Goal: Task Accomplishment & Management: Use online tool/utility

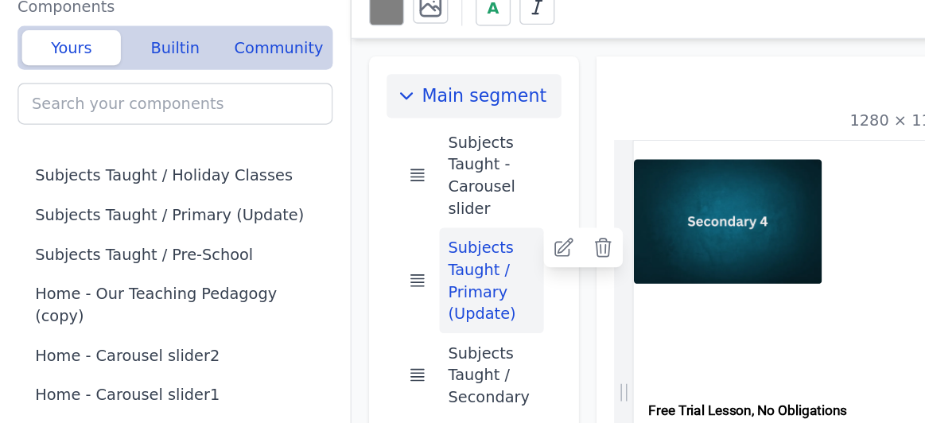
scroll to position [137, 0]
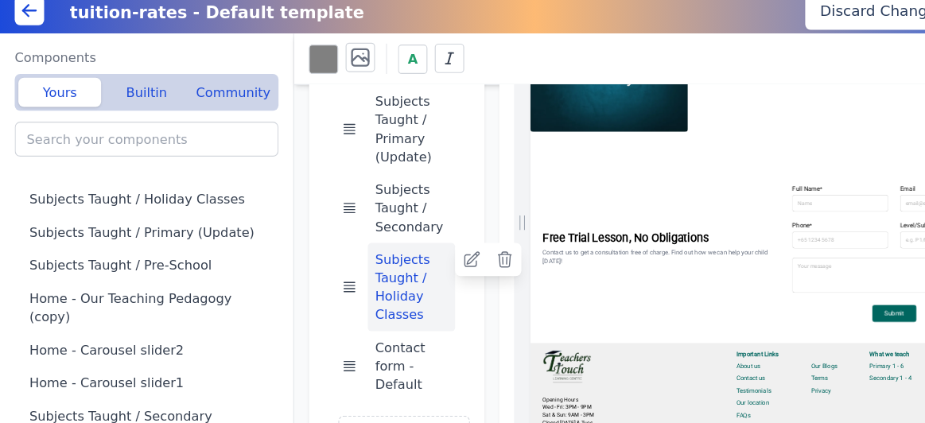
click at [360, 259] on button "Subjects Taught / Holiday Classes" at bounding box center [356, 258] width 76 height 76
click at [406, 237] on icon at bounding box center [408, 234] width 16 height 16
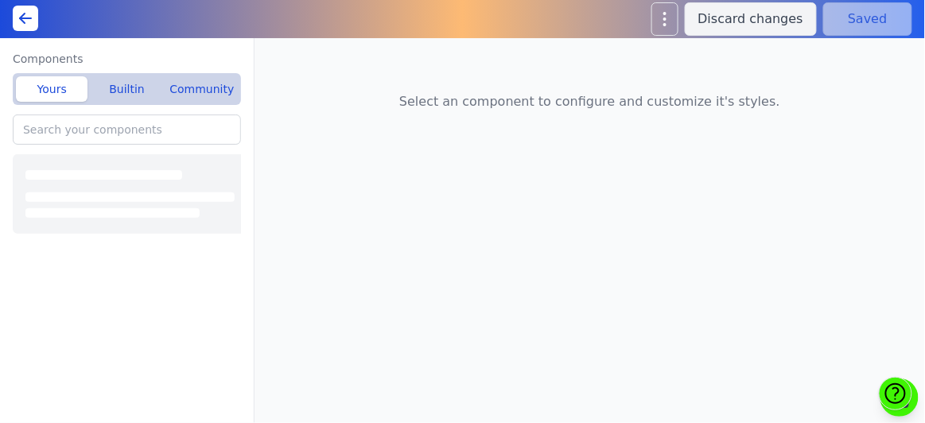
type input "Subjects Taught / Holiday Classes"
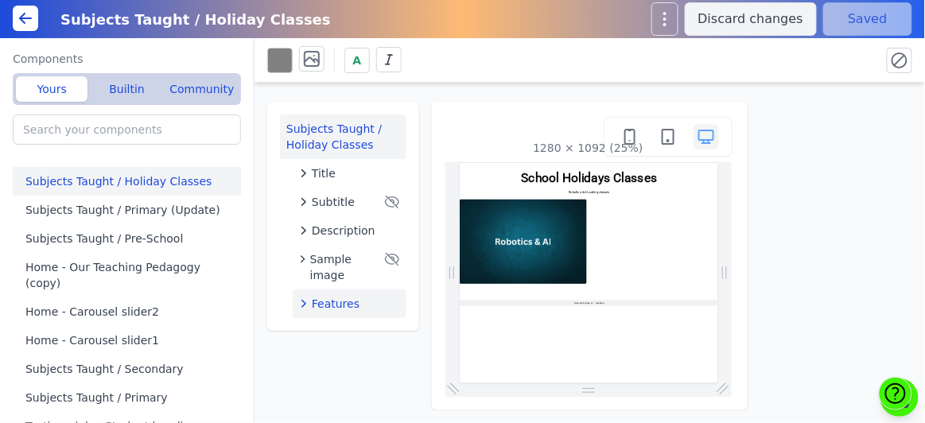
click at [303, 304] on icon "button" at bounding box center [304, 304] width 16 height 16
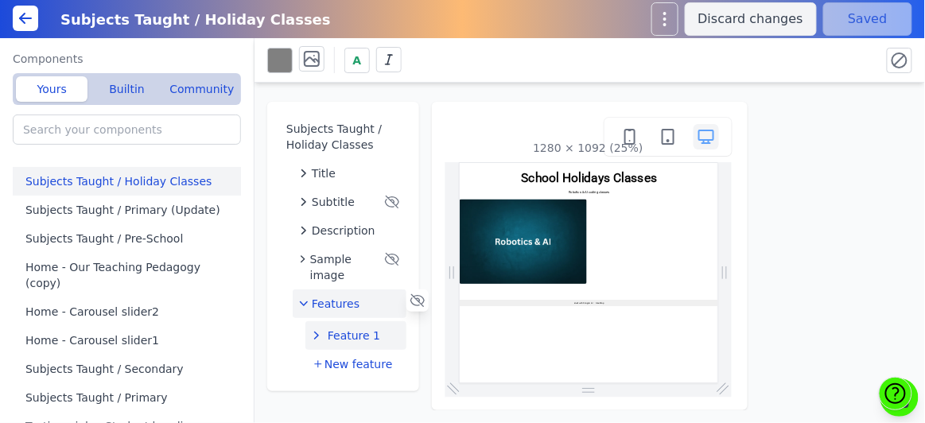
click at [351, 335] on span "Feature 1" at bounding box center [354, 336] width 53 height 16
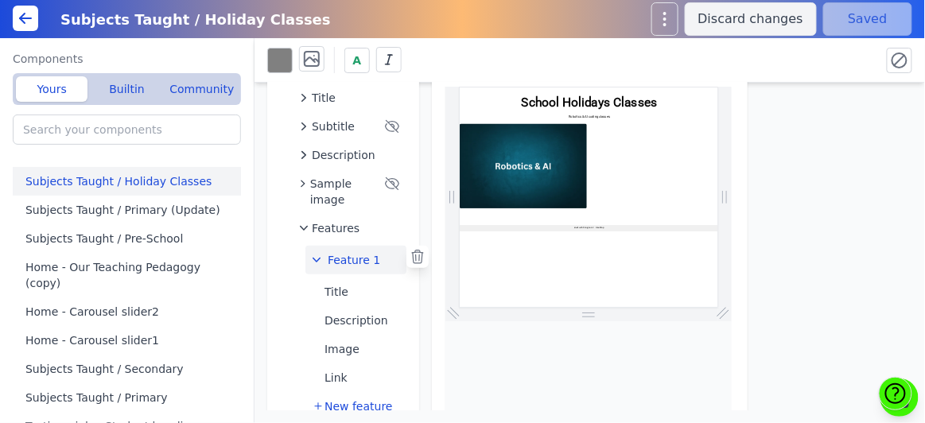
scroll to position [77, 0]
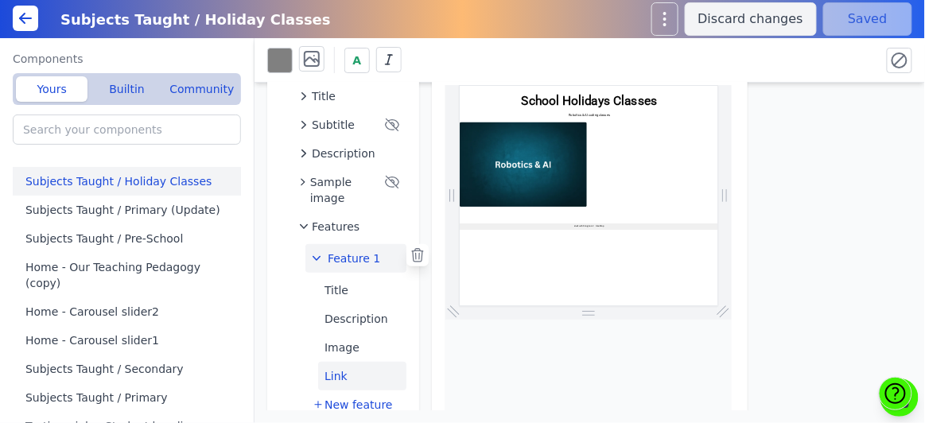
click at [340, 380] on button "Link" at bounding box center [362, 376] width 88 height 29
select select
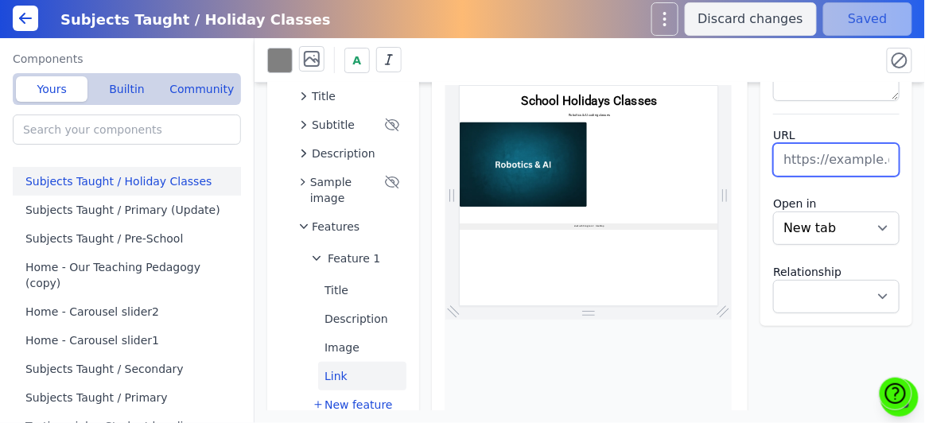
click at [870, 164] on input "text" at bounding box center [836, 159] width 127 height 33
paste input "robotics-ai-course-during-school-holidays"
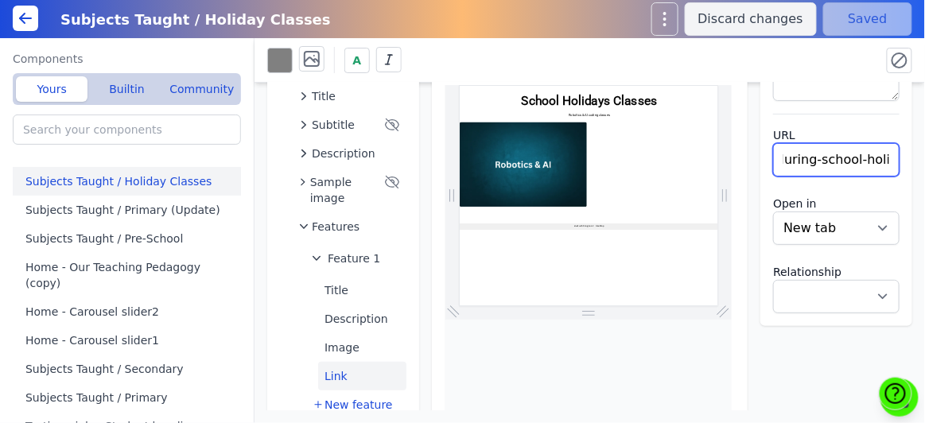
type input "robotics-ai-course-during-school-holidays"
select select
click at [823, 373] on div "Subjects Taught / Holiday Classes Title Subtitle Description Sample image Featu…" at bounding box center [590, 247] width 671 height 328
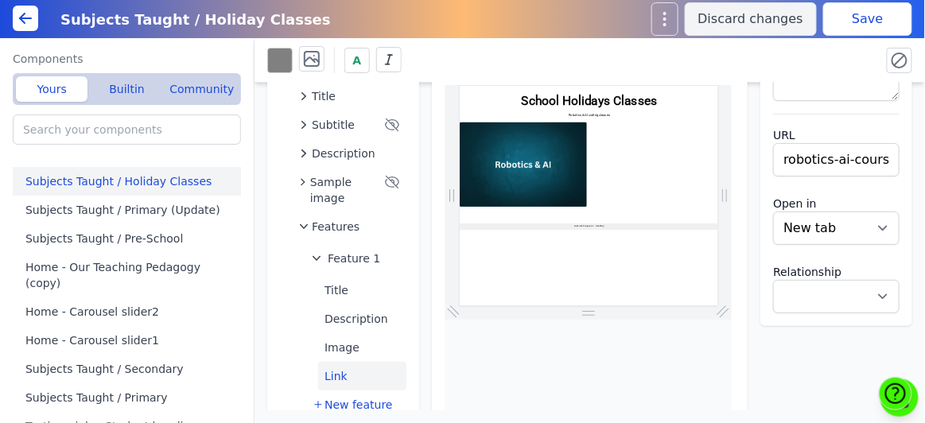
click at [881, 27] on button "Save" at bounding box center [868, 18] width 89 height 33
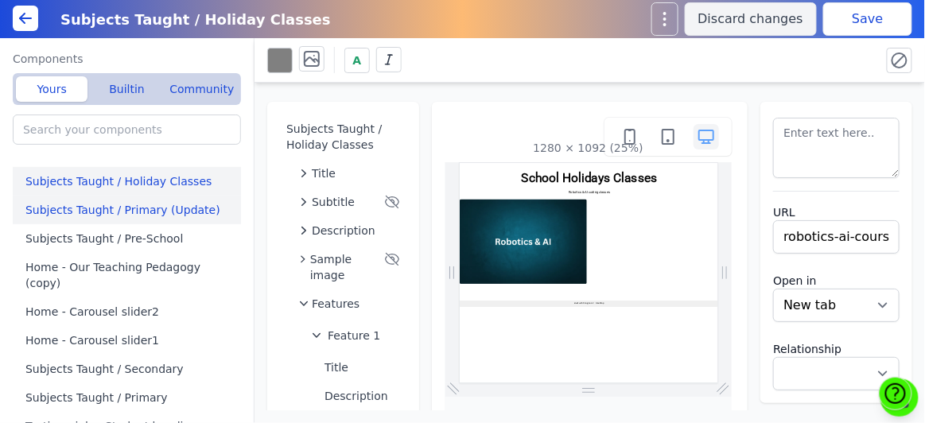
click at [190, 209] on button "Subjects Taught / Primary (Update)" at bounding box center [130, 210] width 235 height 29
type input "Subjects Taught / Primary (Update)"
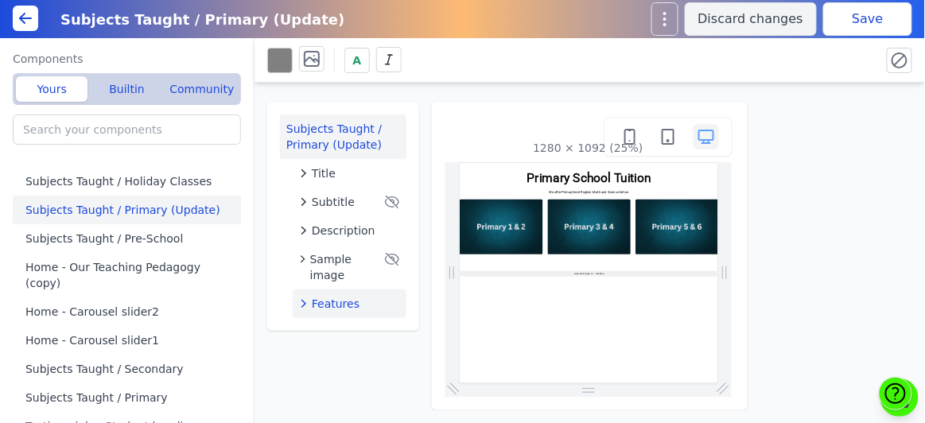
click at [298, 308] on icon "button" at bounding box center [304, 304] width 16 height 16
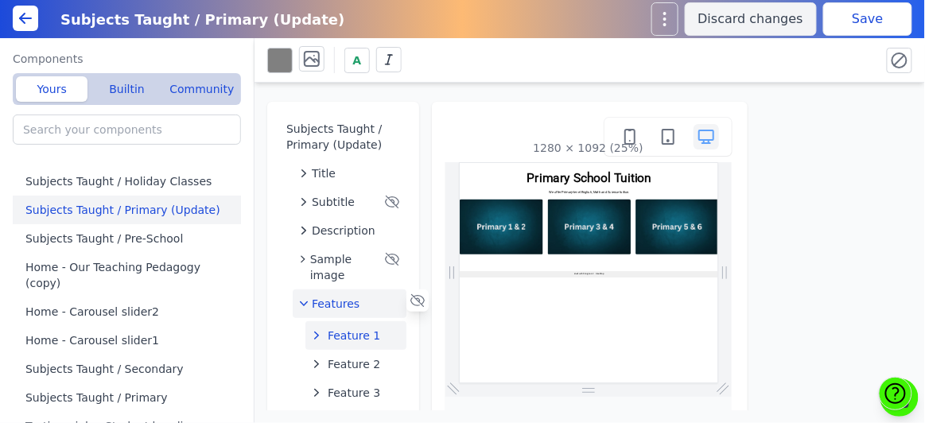
click at [318, 341] on icon "button" at bounding box center [317, 336] width 16 height 16
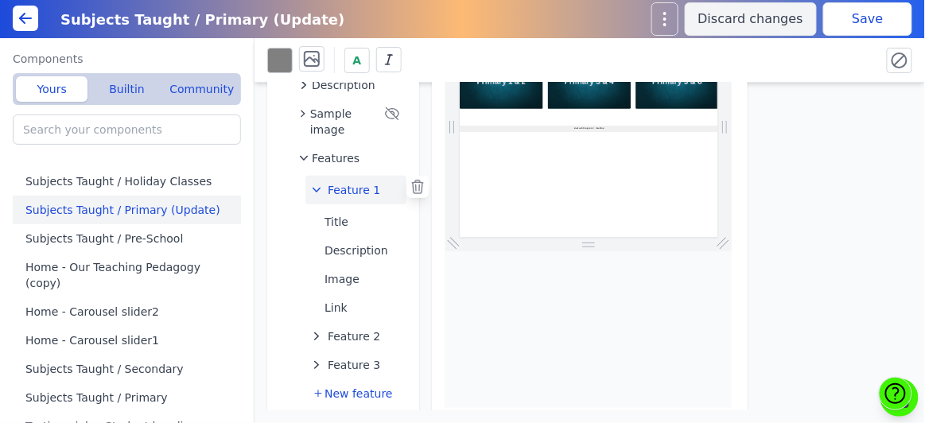
scroll to position [151, 0]
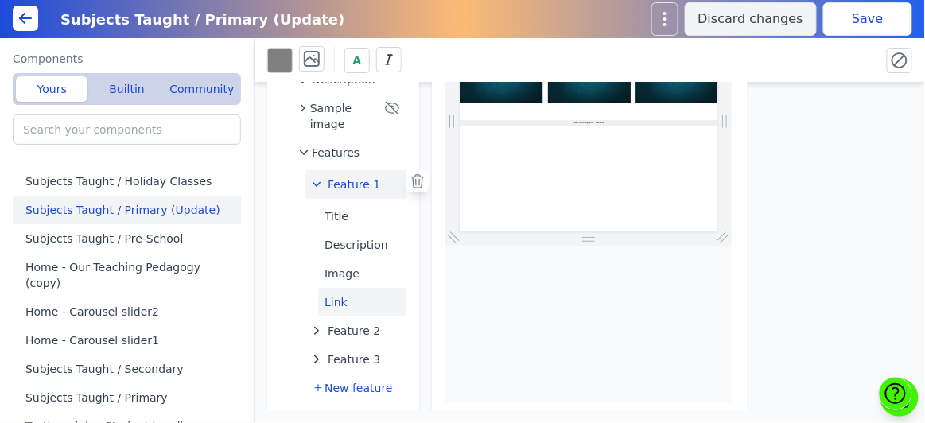
click at [335, 312] on button "Link" at bounding box center [362, 302] width 88 height 29
select select
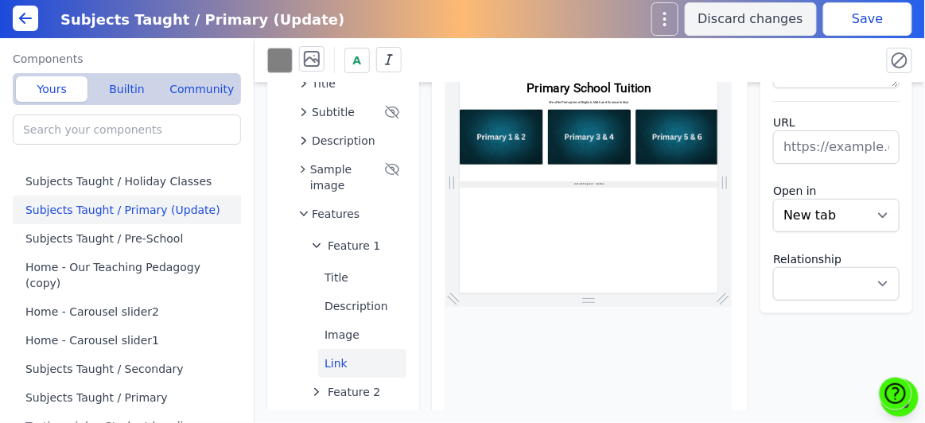
scroll to position [92, 0]
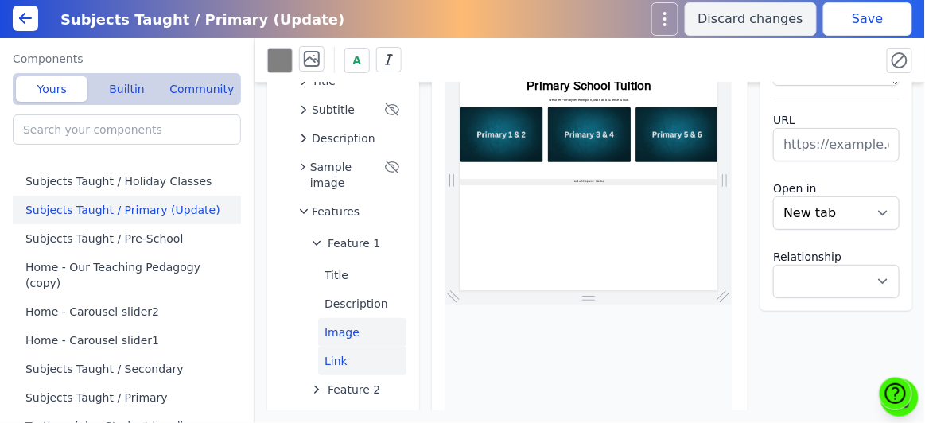
click at [364, 326] on button "Image" at bounding box center [362, 332] width 88 height 29
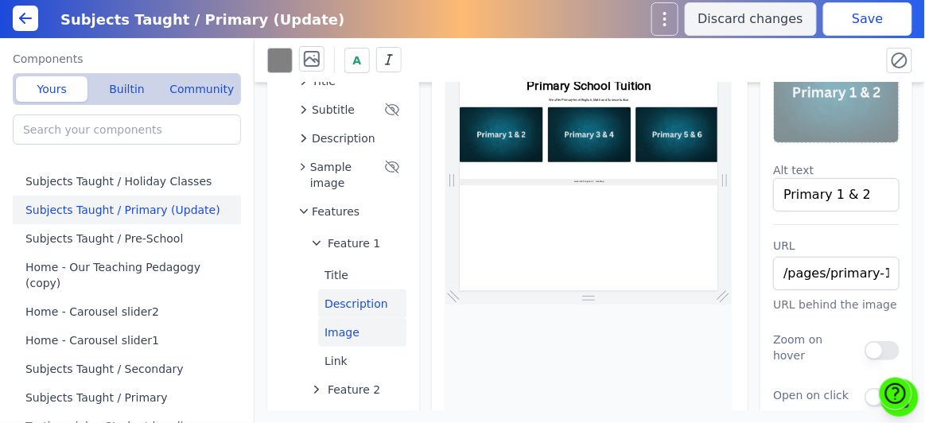
click at [364, 296] on button "Description" at bounding box center [362, 304] width 88 height 29
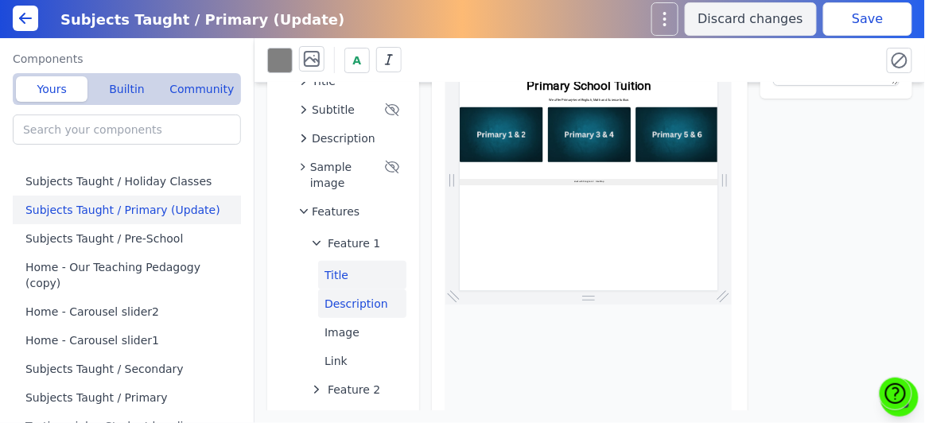
click at [345, 269] on button "Title" at bounding box center [362, 275] width 88 height 29
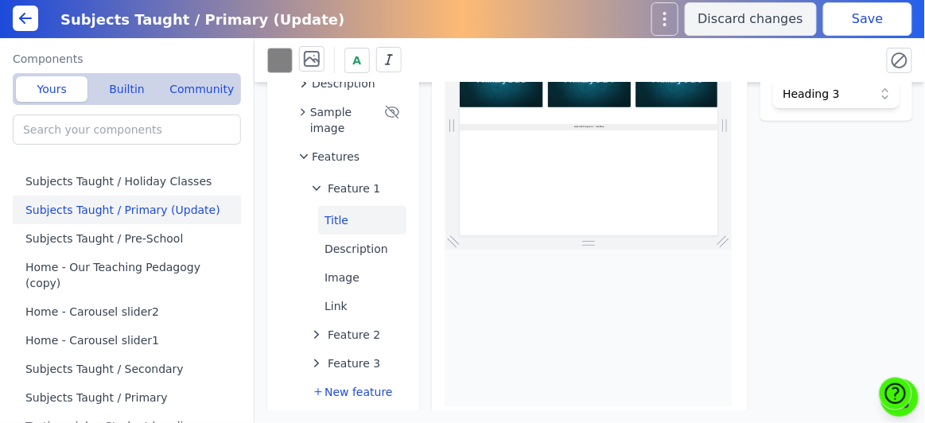
scroll to position [148, 0]
click at [360, 303] on button "Link" at bounding box center [362, 305] width 88 height 29
select select
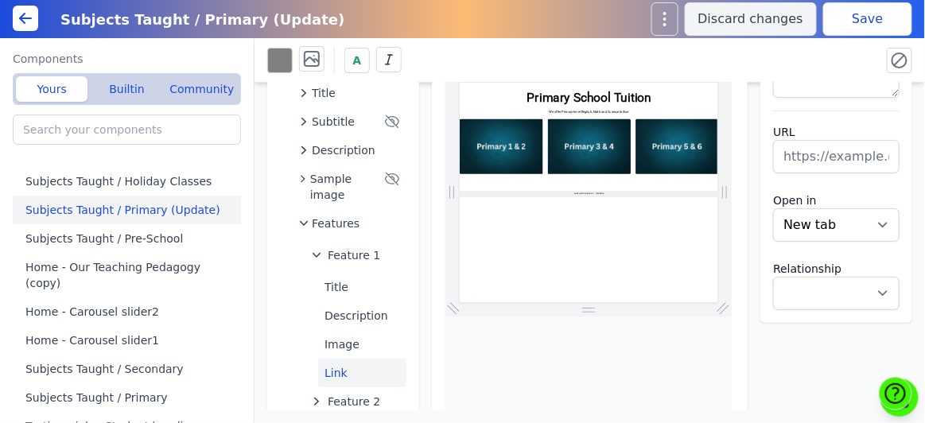
scroll to position [114, 0]
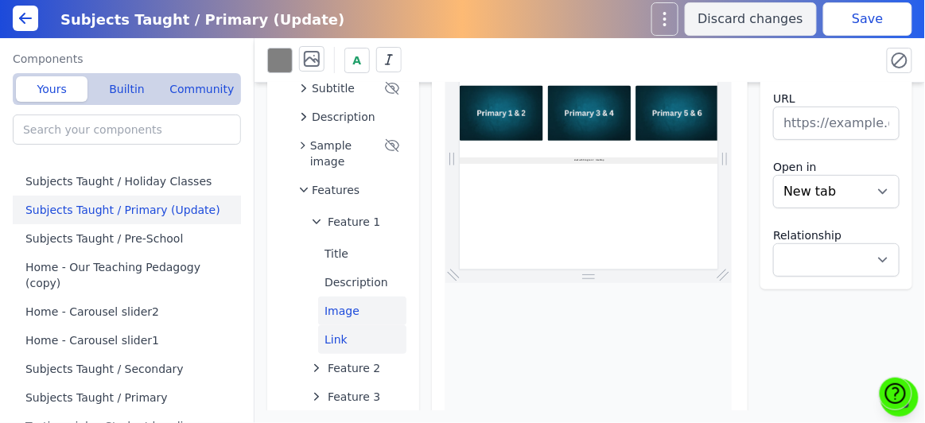
click at [363, 308] on button "Image" at bounding box center [362, 311] width 88 height 29
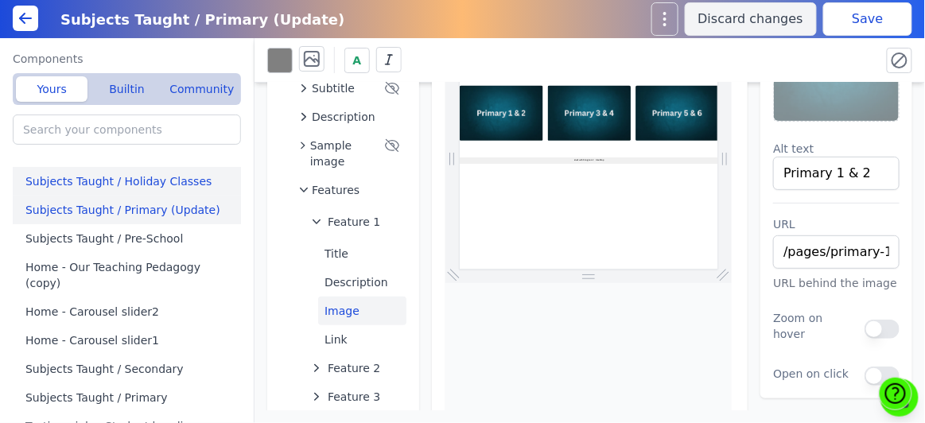
click at [185, 185] on button "Subjects Taught / Holiday Classes" at bounding box center [130, 181] width 235 height 29
type input "Subjects Taught / Holiday Classes"
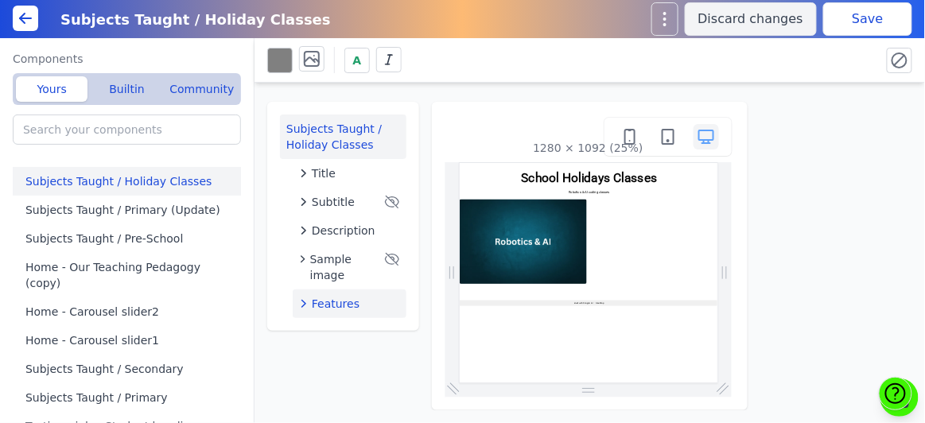
click at [301, 304] on icon "button" at bounding box center [304, 304] width 16 height 16
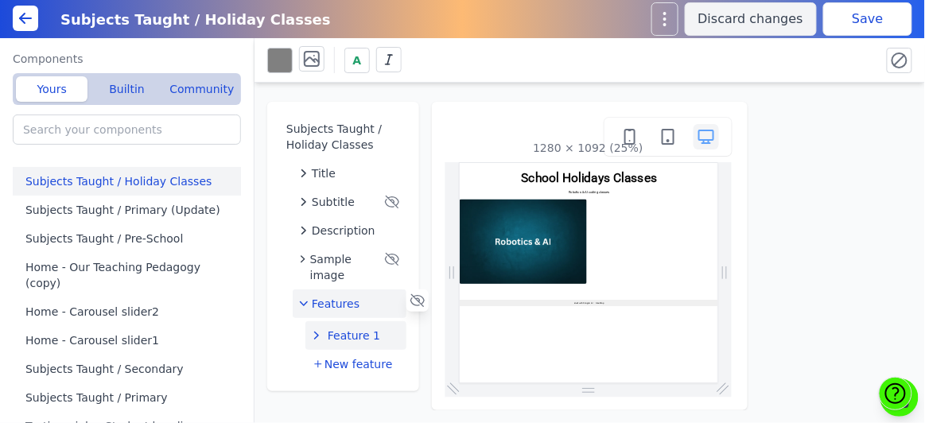
click at [317, 338] on icon "button" at bounding box center [317, 336] width 16 height 16
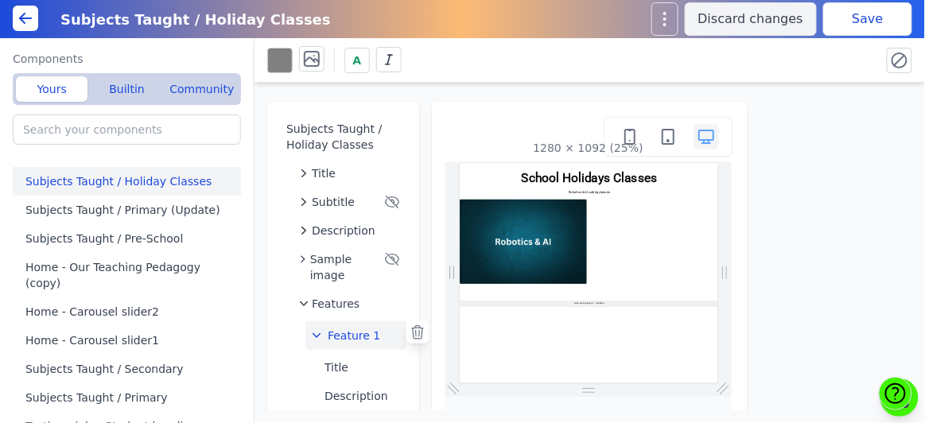
scroll to position [98, 0]
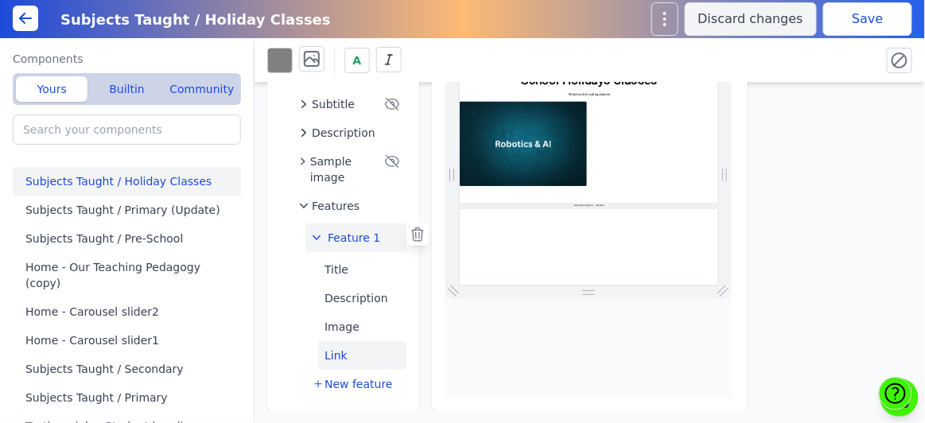
click at [358, 349] on button "Link" at bounding box center [362, 355] width 88 height 29
select select
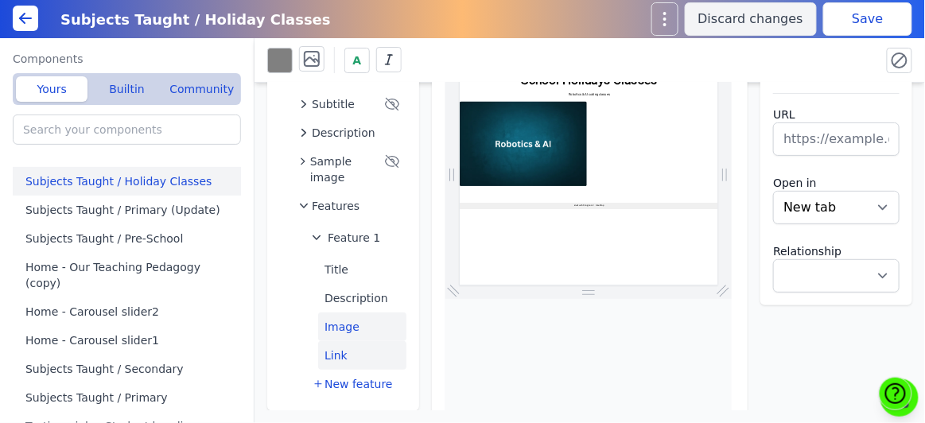
click at [389, 324] on button "Image" at bounding box center [362, 327] width 88 height 29
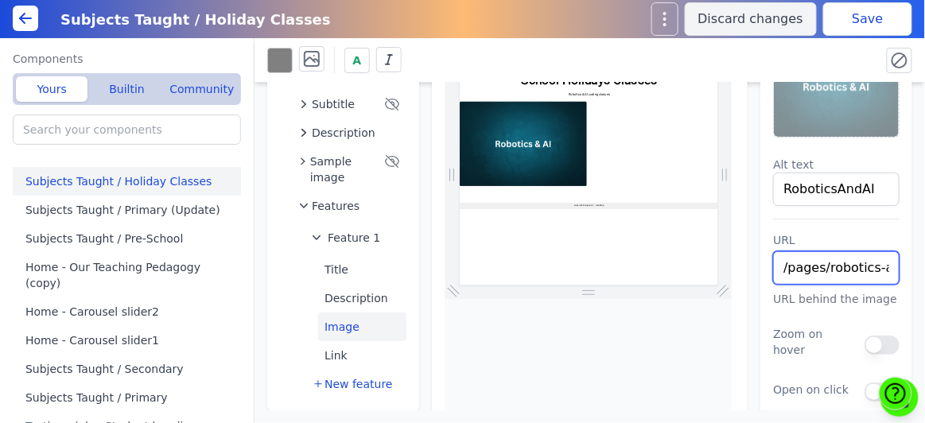
scroll to position [0, 167]
drag, startPoint x: 831, startPoint y: 267, endPoint x: 925, endPoint y: 278, distance: 94.6
click at [925, 278] on div "Subjects Taught / Holiday Classes Title Subtitle Description Sample image Featu…" at bounding box center [590, 247] width 671 height 328
click at [840, 268] on input "/pages/robotics-ai-course-during-school-holidays" at bounding box center [836, 267] width 127 height 33
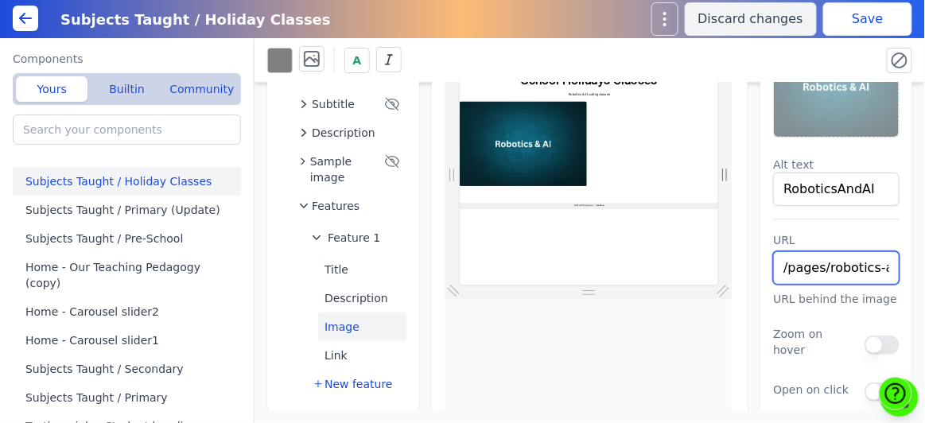
drag, startPoint x: 840, startPoint y: 268, endPoint x: 726, endPoint y: 265, distance: 114.6
click at [726, 265] on div "Subjects Taught / Holiday Classes Title Subtitle Description Sample image Featu…" at bounding box center [590, 247] width 671 height 328
click at [879, 29] on button "Save" at bounding box center [868, 18] width 89 height 33
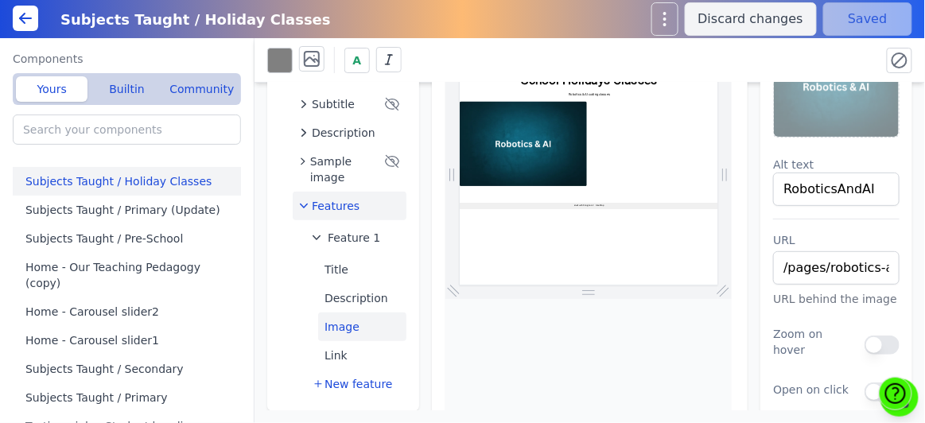
click at [296, 207] on icon "button" at bounding box center [304, 206] width 16 height 16
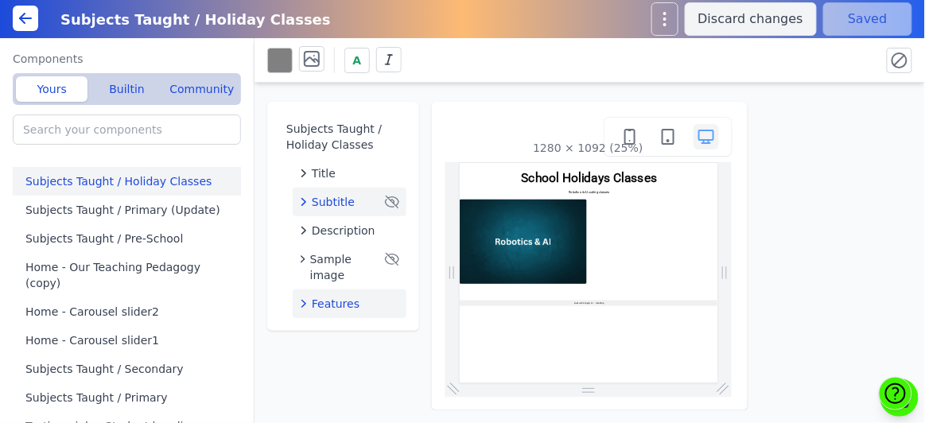
click at [393, 205] on icon "button" at bounding box center [392, 202] width 16 height 16
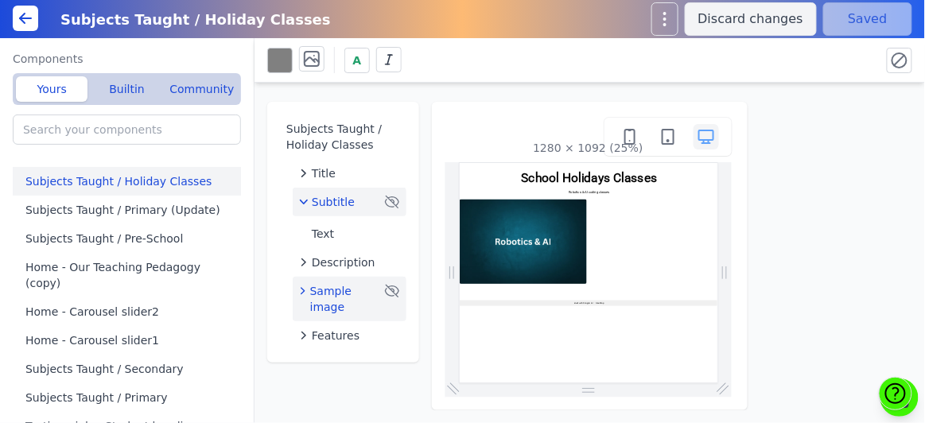
click at [396, 296] on icon "button" at bounding box center [392, 292] width 14 height 12
click at [422, 288] on icon at bounding box center [418, 288] width 16 height 16
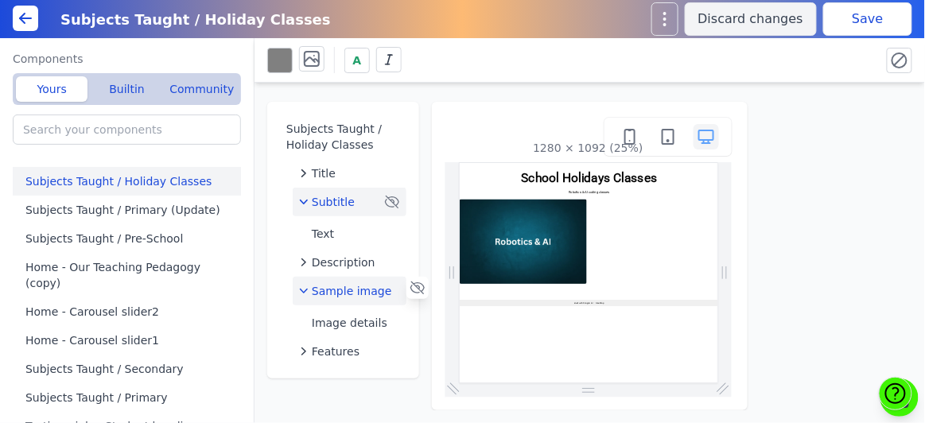
click at [395, 200] on icon "button" at bounding box center [392, 202] width 16 height 16
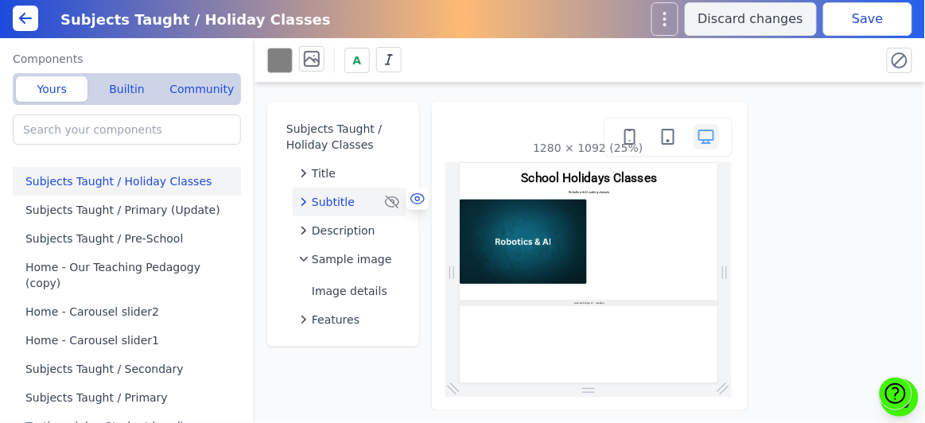
click at [422, 200] on icon at bounding box center [418, 199] width 16 height 16
click at [878, 10] on button "Save" at bounding box center [868, 18] width 89 height 33
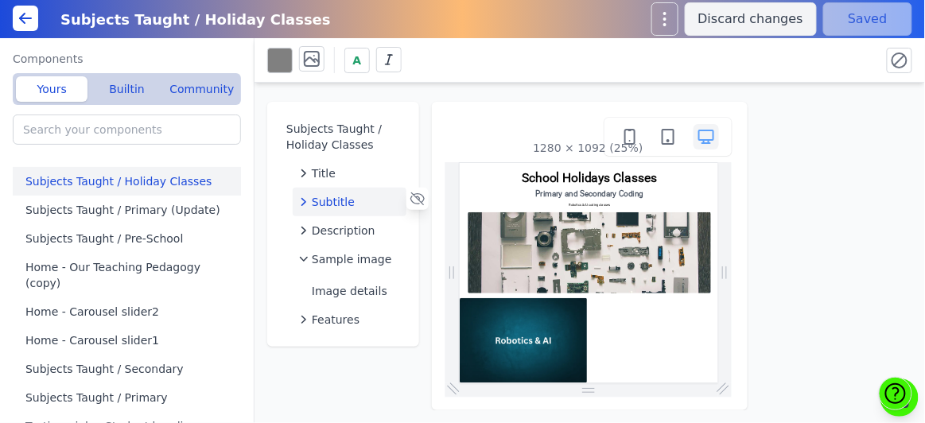
scroll to position [81, 0]
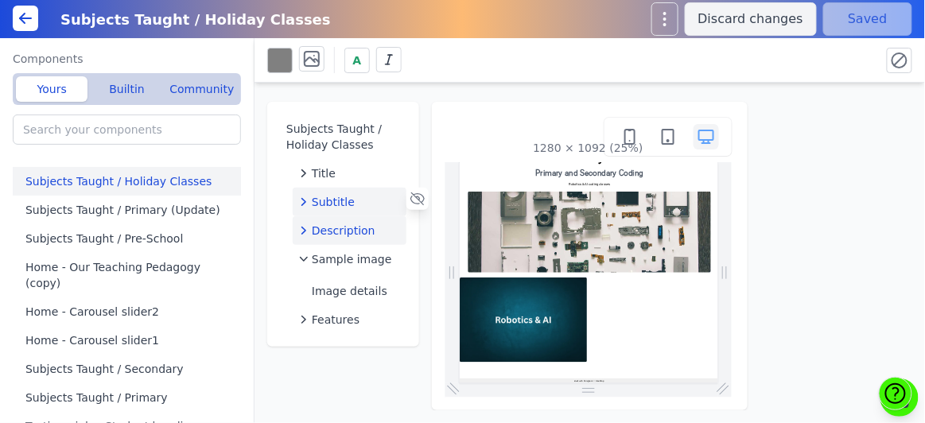
click at [352, 229] on span "Description" at bounding box center [344, 231] width 64 height 16
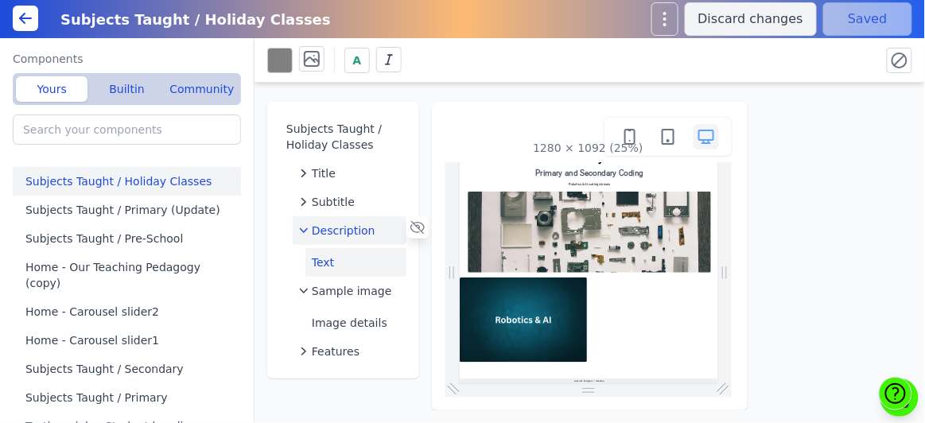
click at [329, 263] on button "Text" at bounding box center [356, 262] width 101 height 29
click at [20, 15] on icon at bounding box center [25, 18] width 19 height 19
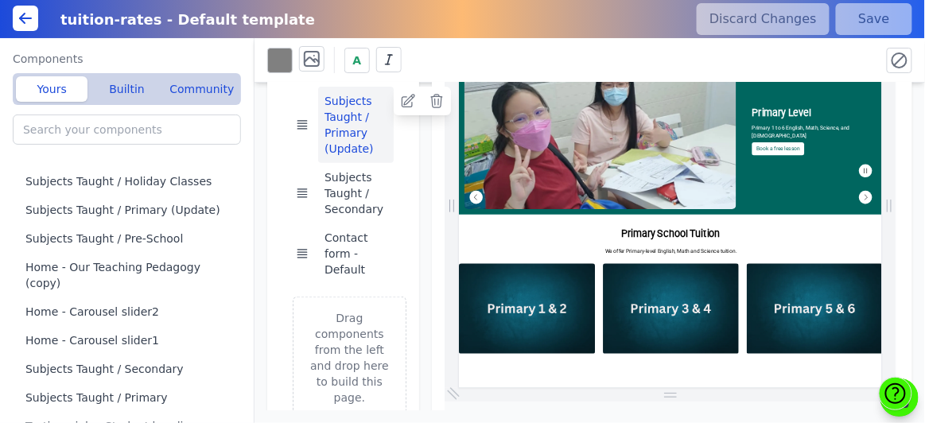
scroll to position [137, 0]
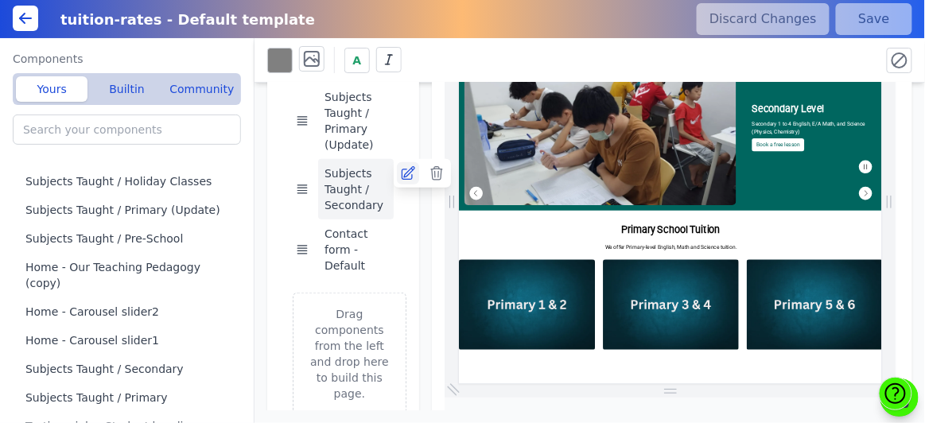
click at [411, 171] on icon at bounding box center [408, 173] width 13 height 13
click at [327, 204] on button "Subjects Taught / Secondary" at bounding box center [356, 189] width 76 height 60
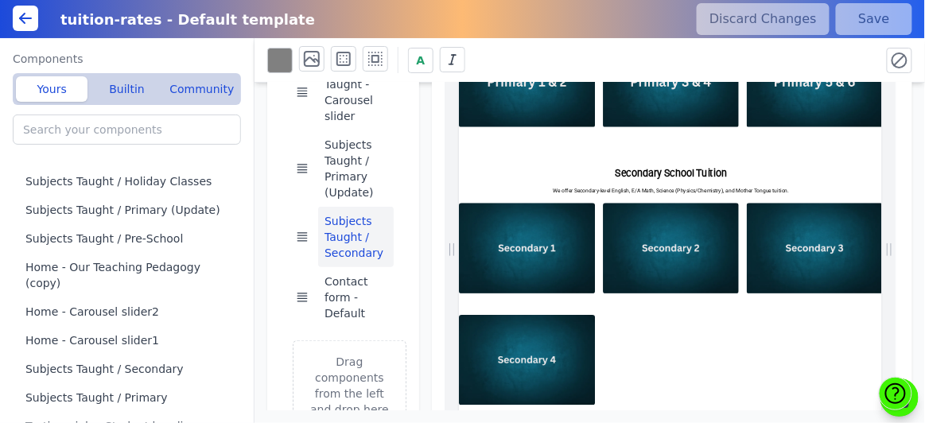
scroll to position [89, 0]
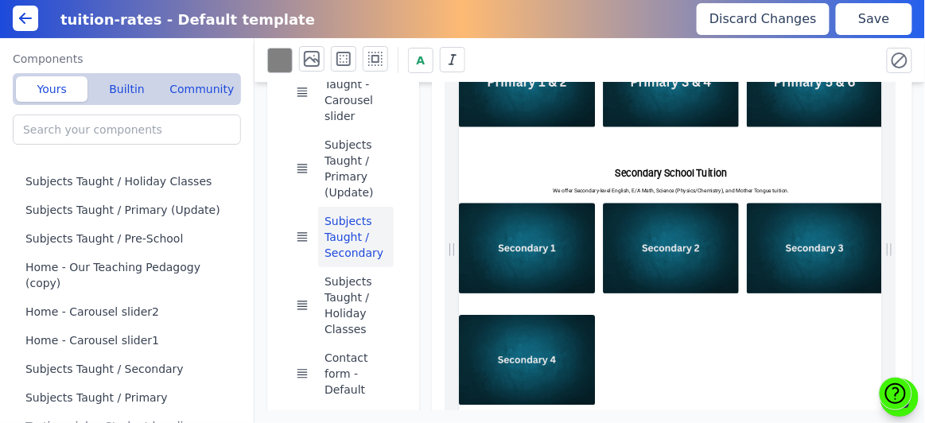
click at [898, 17] on button "Save" at bounding box center [874, 19] width 76 height 32
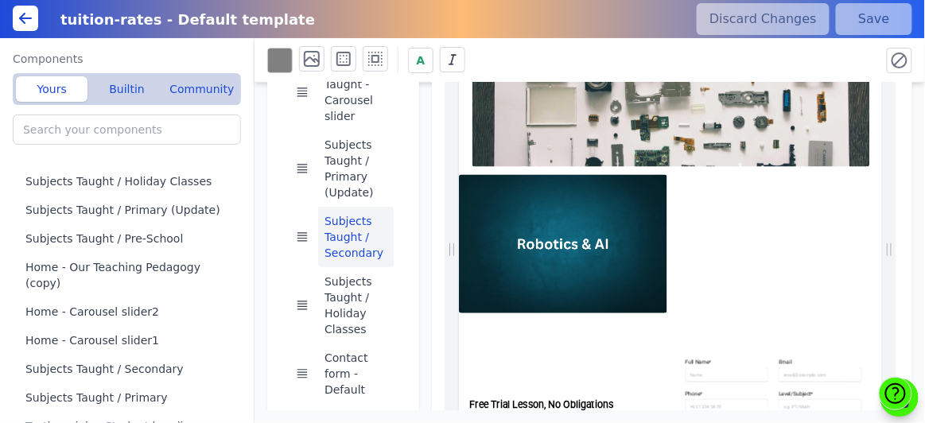
scroll to position [1596, 0]
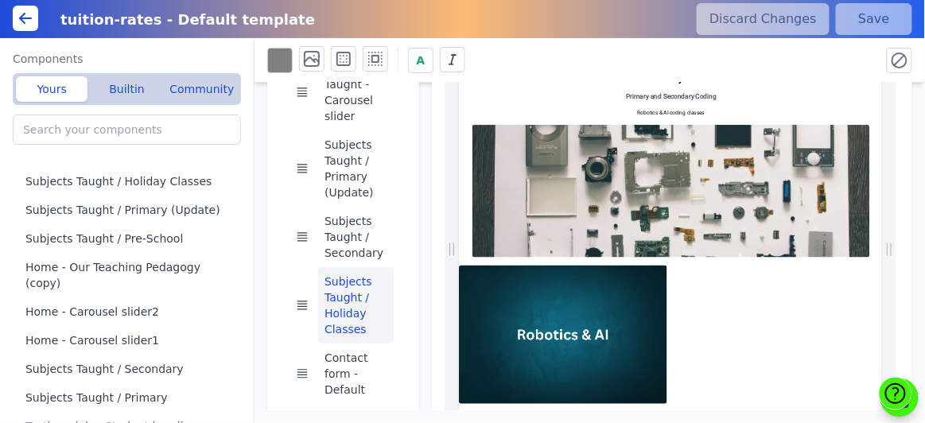
scroll to position [1541, 0]
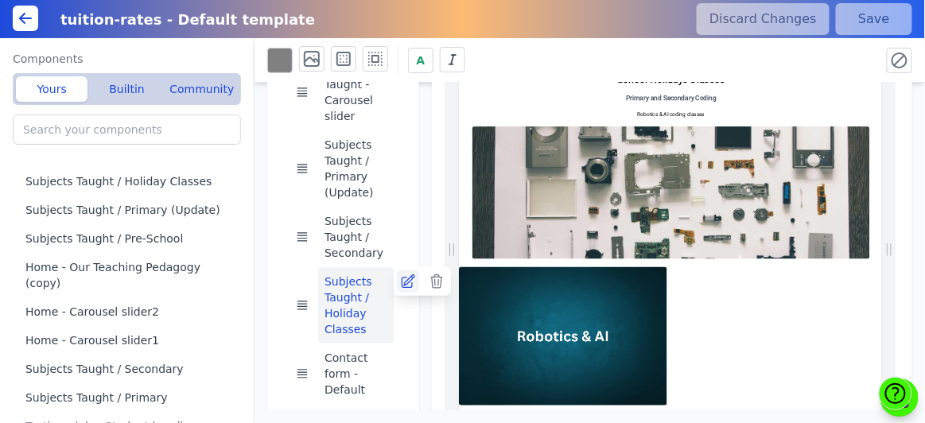
click at [408, 282] on icon at bounding box center [408, 282] width 16 height 16
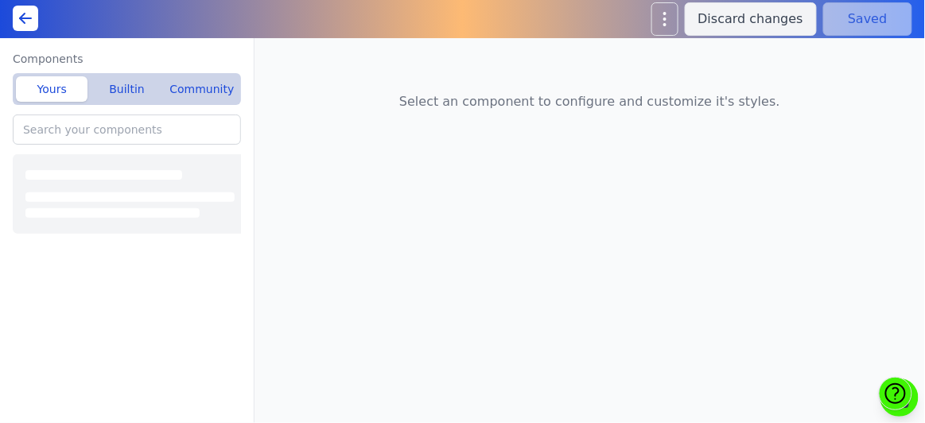
type input "Subjects Taught / Secondary"
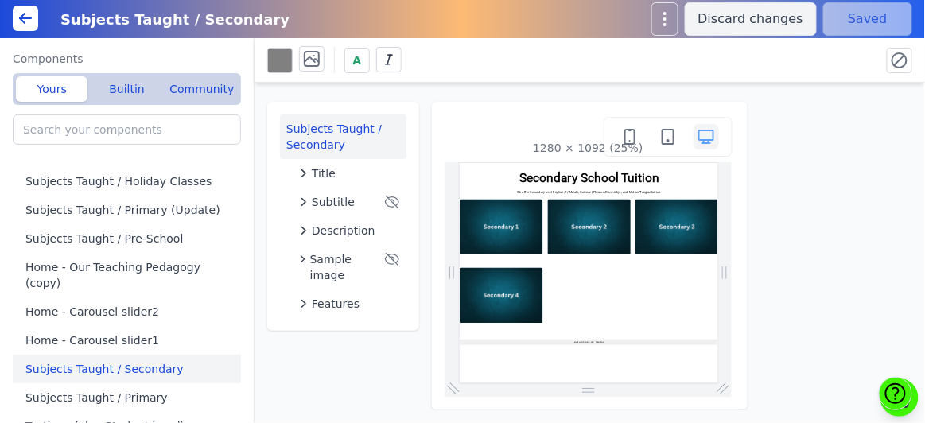
click at [27, 18] on icon at bounding box center [25, 18] width 11 height 0
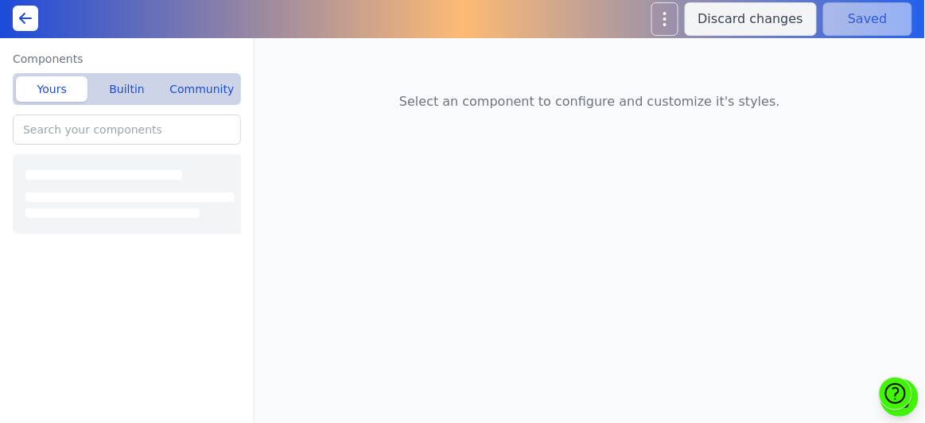
type input "Subjects Taught / Holiday Classes"
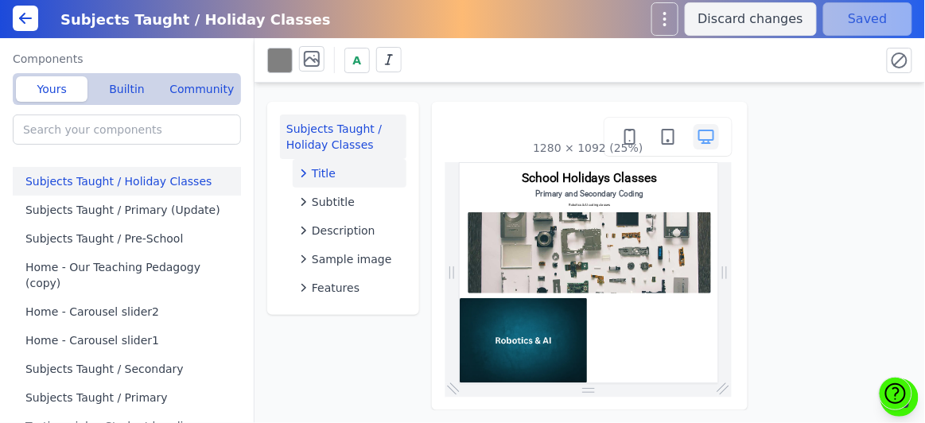
click at [301, 177] on icon "button" at bounding box center [304, 174] width 16 height 16
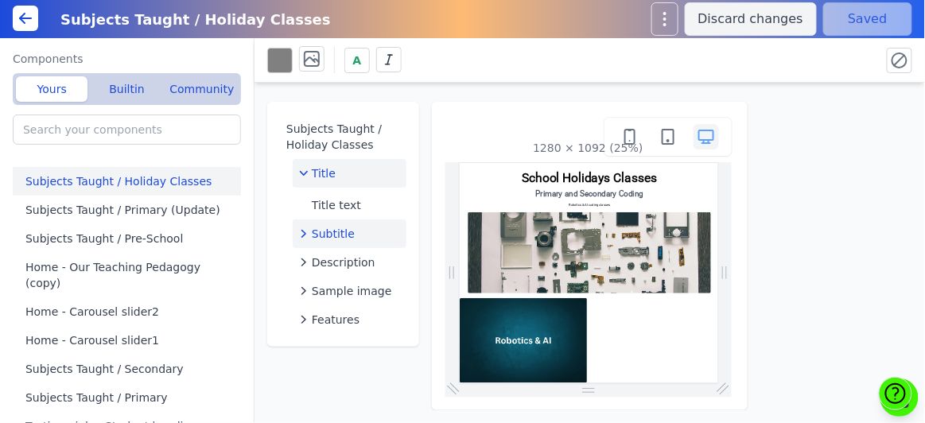
click at [301, 228] on icon "button" at bounding box center [304, 234] width 16 height 16
click at [331, 185] on button "Title" at bounding box center [350, 173] width 114 height 29
click at [357, 179] on div "Title" at bounding box center [349, 174] width 101 height 16
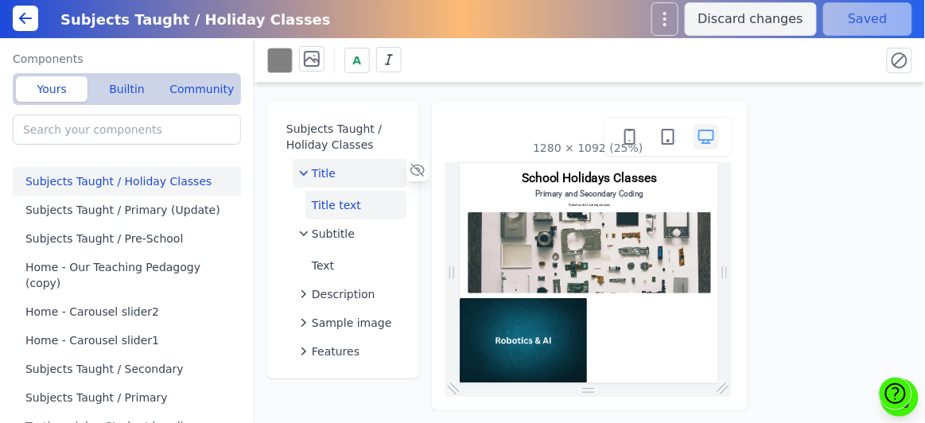
click at [352, 199] on button "Title text" at bounding box center [356, 205] width 101 height 29
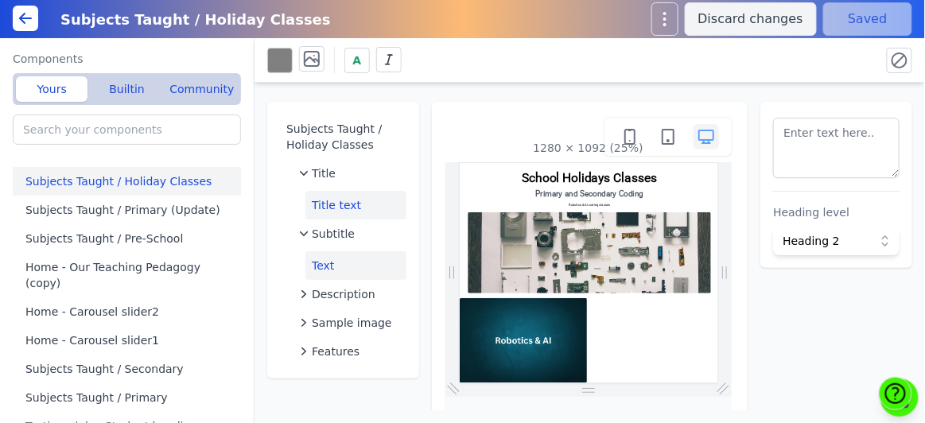
click at [335, 266] on button "Text" at bounding box center [356, 265] width 101 height 29
type textarea "Primary and Secondary Coding"
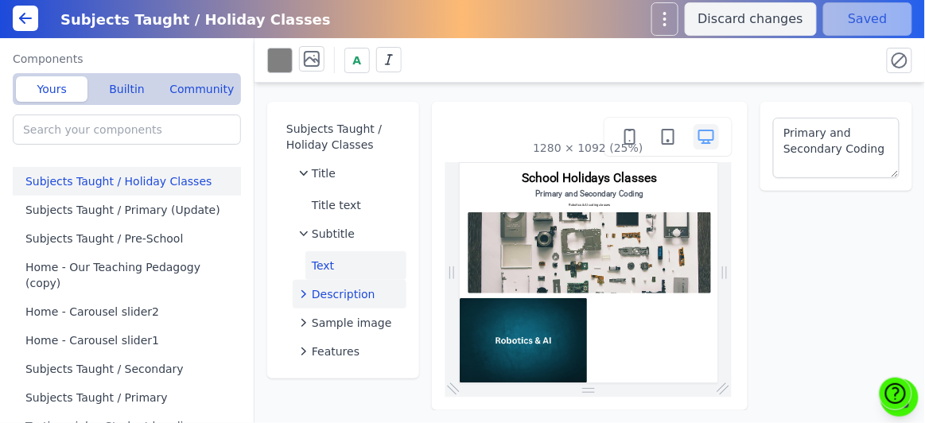
click at [304, 300] on icon "button" at bounding box center [304, 294] width 16 height 16
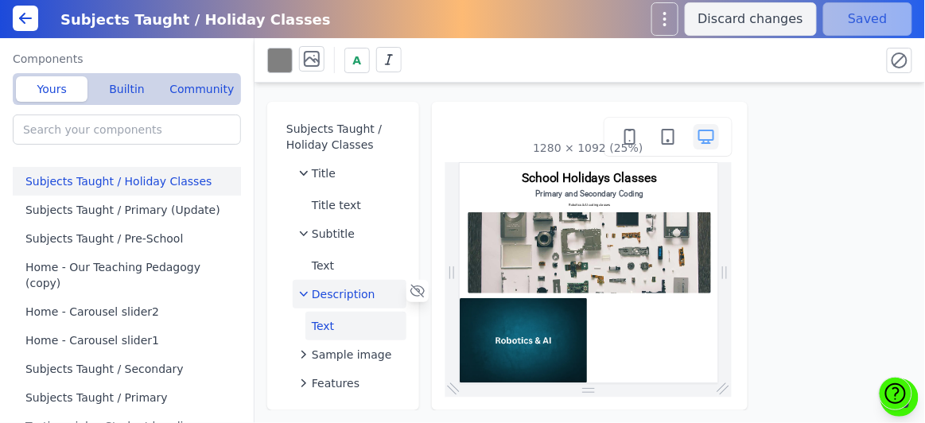
click at [318, 333] on button "Text" at bounding box center [356, 326] width 101 height 29
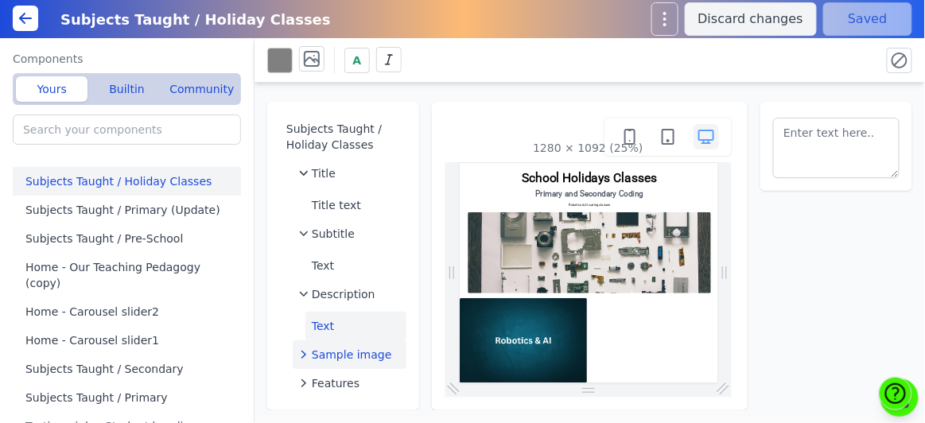
click at [296, 356] on icon "button" at bounding box center [304, 355] width 16 height 16
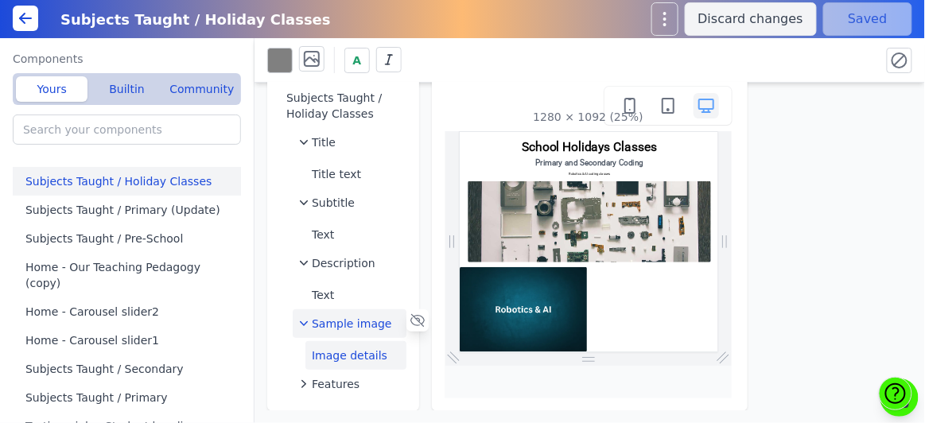
click at [374, 349] on button "Image details" at bounding box center [356, 355] width 101 height 29
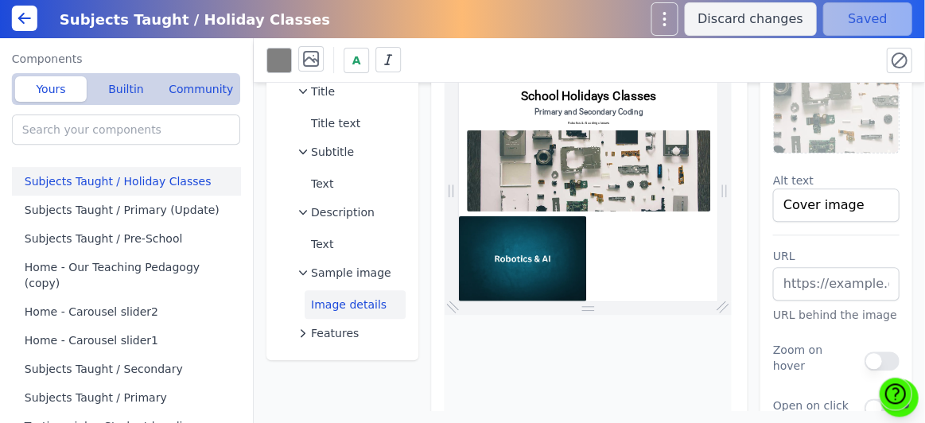
scroll to position [0, 0]
click at [372, 307] on button "Image details" at bounding box center [356, 304] width 101 height 29
click at [846, 129] on img at bounding box center [836, 103] width 125 height 100
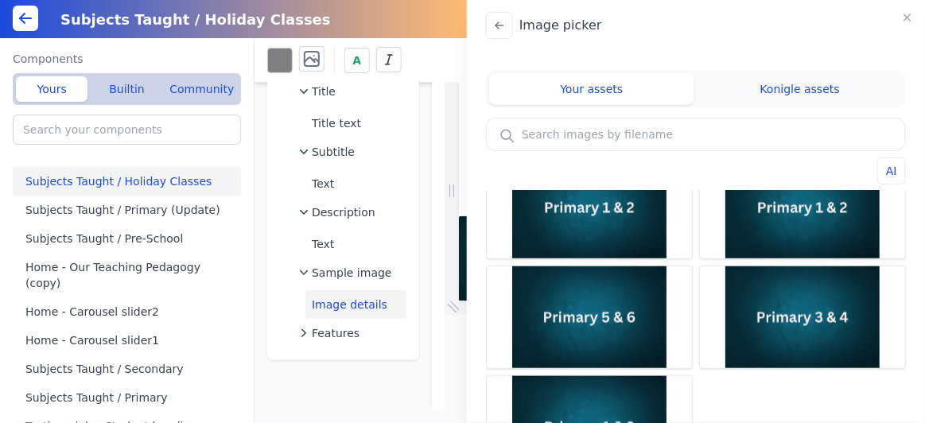
scroll to position [408, 0]
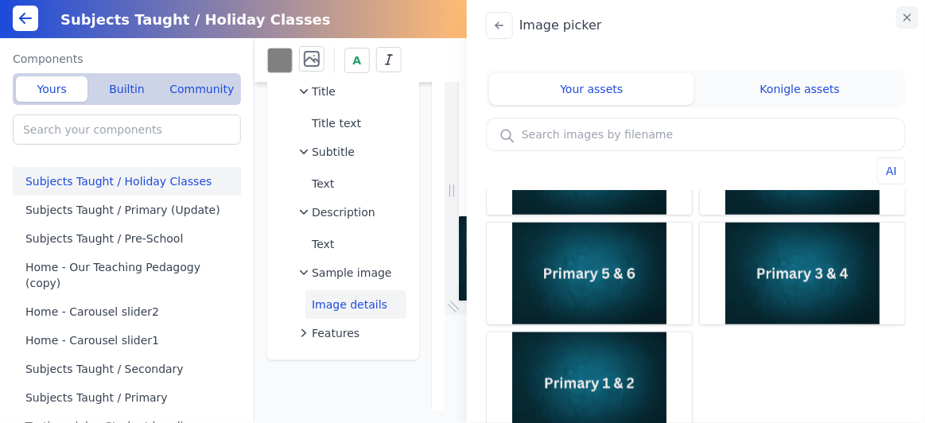
click at [905, 14] on icon "button" at bounding box center [908, 17] width 13 height 13
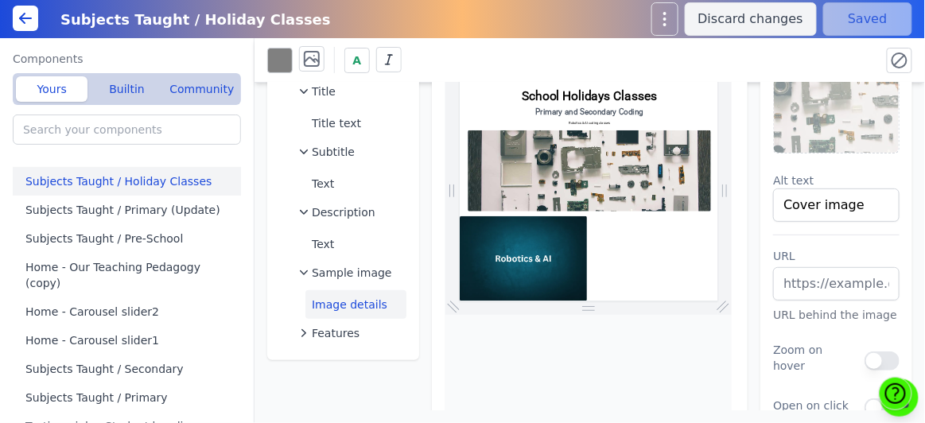
click at [853, 136] on img at bounding box center [836, 103] width 125 height 100
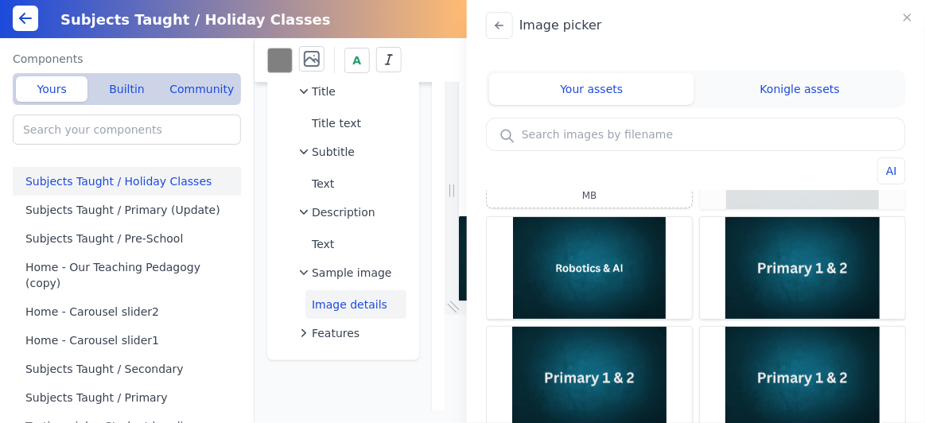
scroll to position [85, 0]
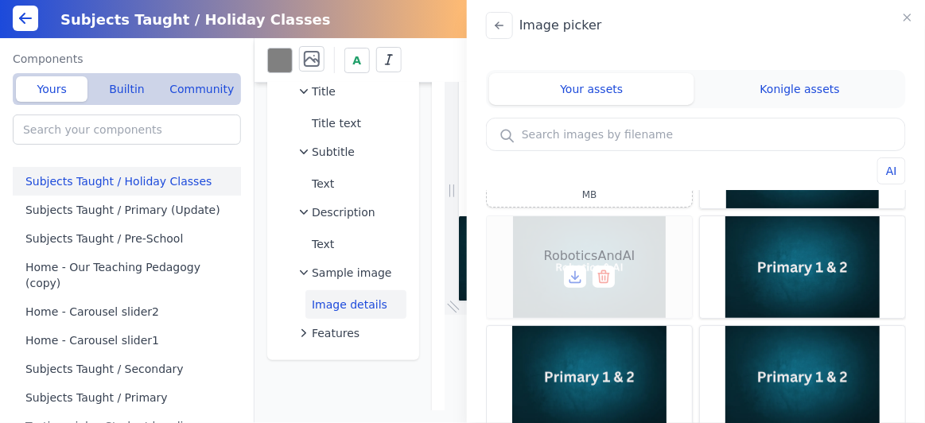
click at [549, 236] on div "RoboticsAndAI" at bounding box center [589, 267] width 205 height 102
type input "RoboticsAndAI"
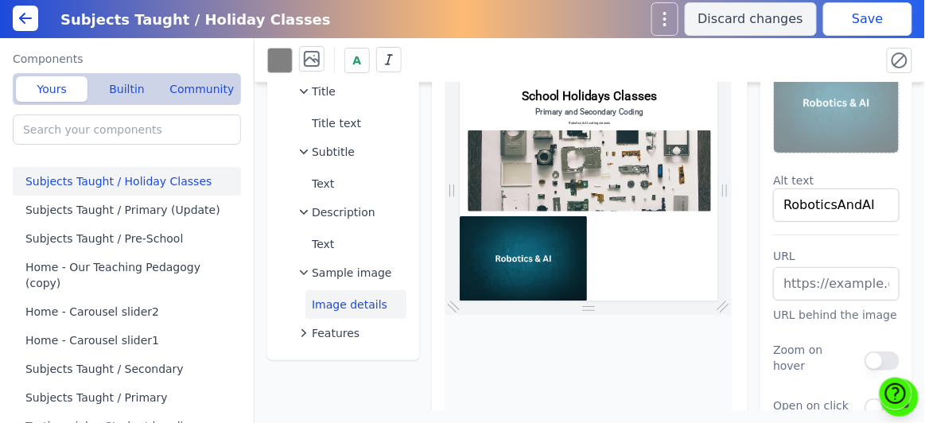
click at [881, 24] on button "Save" at bounding box center [868, 18] width 89 height 33
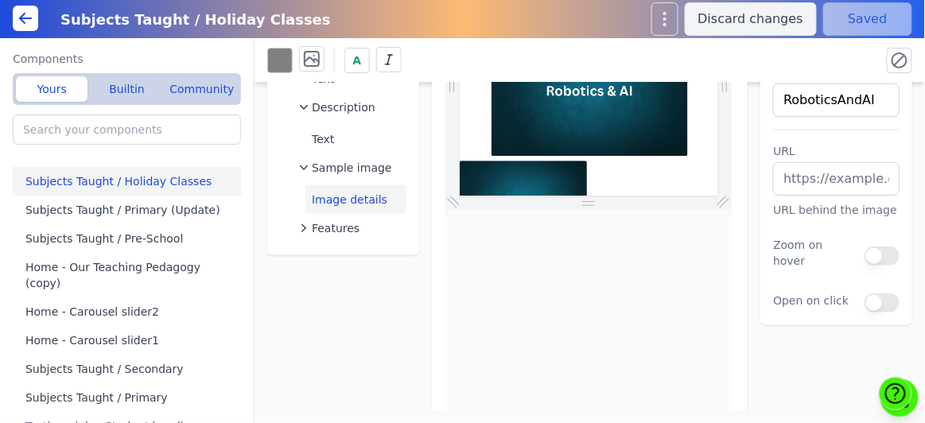
scroll to position [187, 0]
click at [349, 237] on button "Features" at bounding box center [350, 228] width 114 height 29
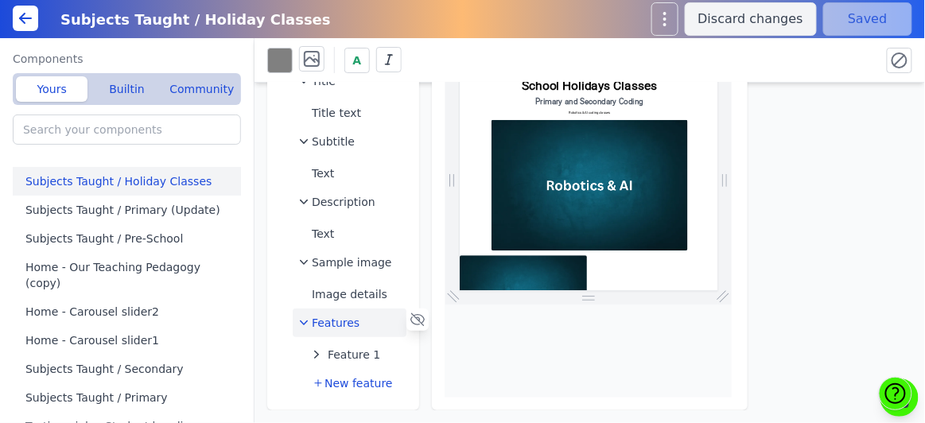
scroll to position [92, 0]
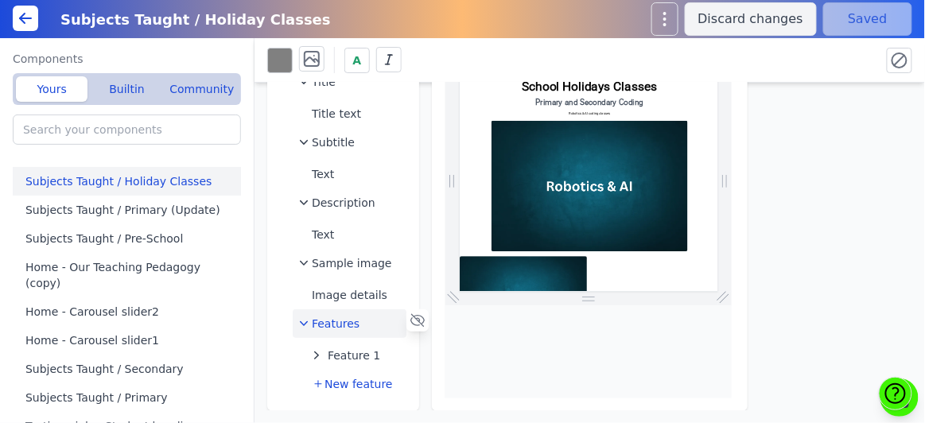
click at [301, 325] on icon "button" at bounding box center [304, 324] width 16 height 16
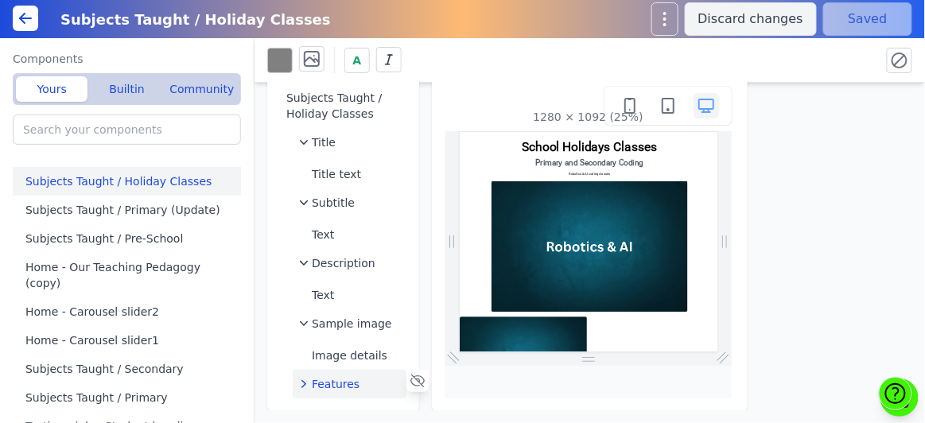
scroll to position [31, 0]
click at [360, 364] on button "Image details" at bounding box center [356, 355] width 101 height 29
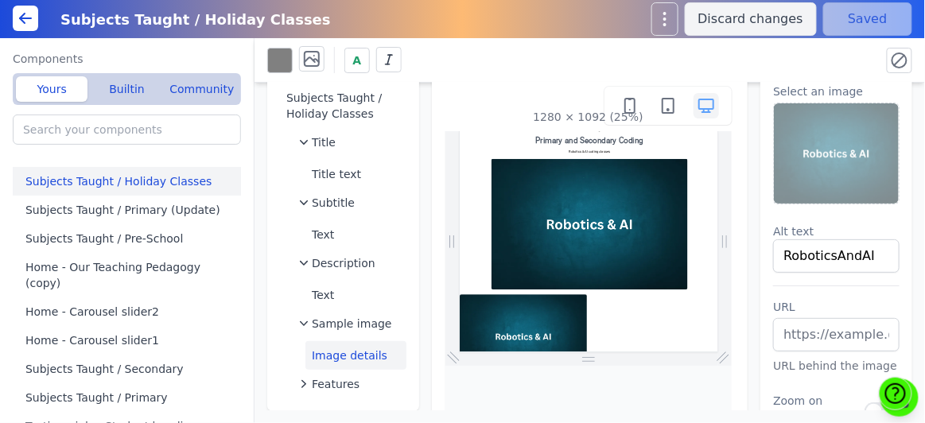
scroll to position [88, 0]
click at [296, 386] on icon "button" at bounding box center [304, 384] width 16 height 16
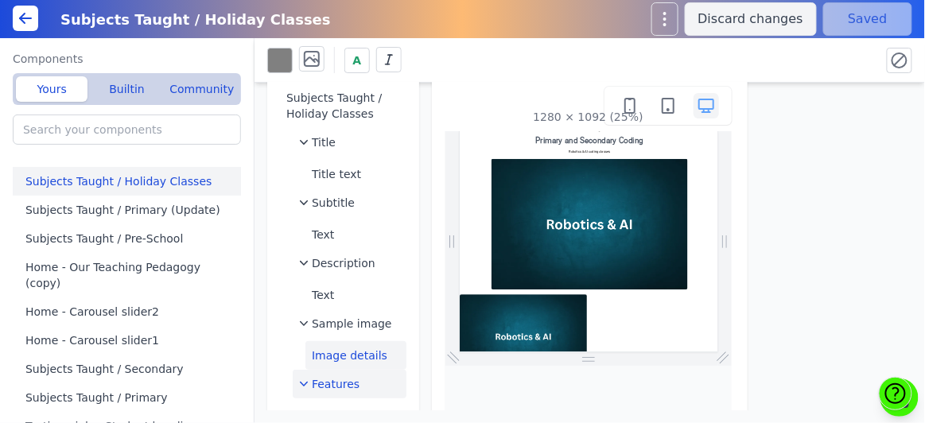
scroll to position [92, 0]
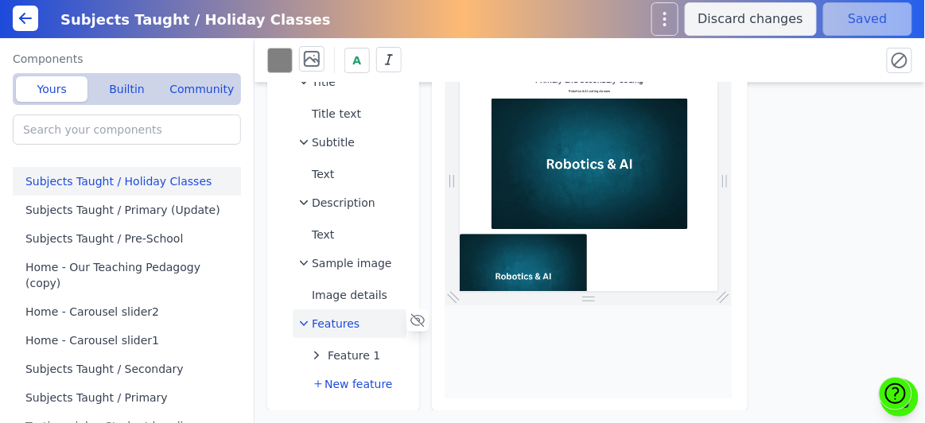
click at [306, 323] on icon "button" at bounding box center [304, 323] width 8 height 5
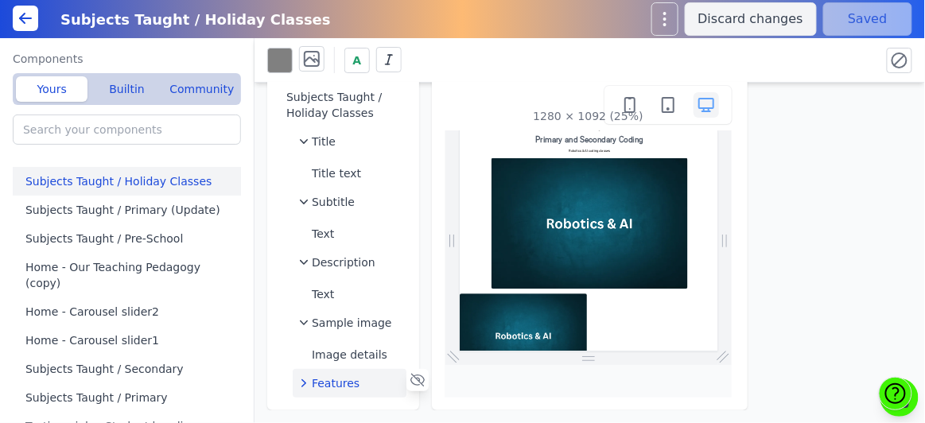
scroll to position [31, 0]
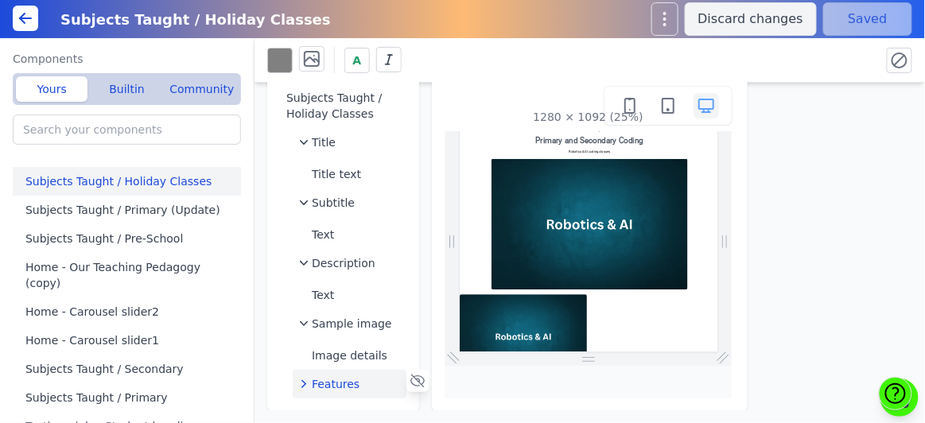
click at [298, 380] on icon "button" at bounding box center [304, 384] width 16 height 16
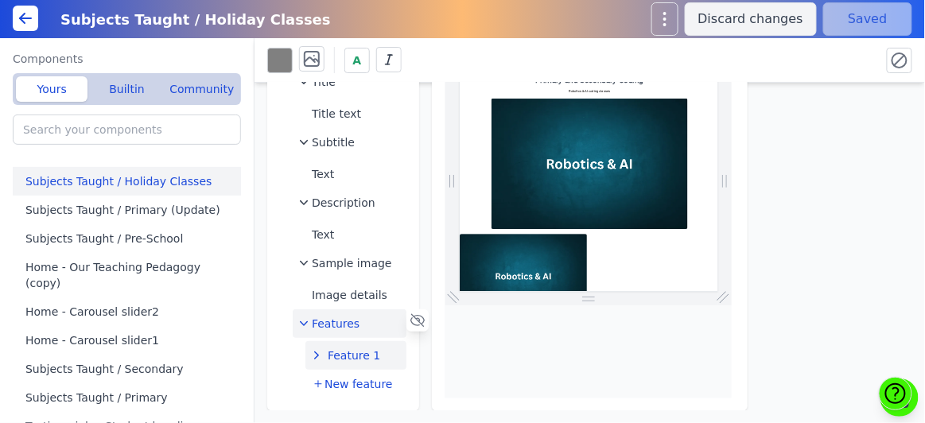
click at [318, 354] on icon "button" at bounding box center [317, 356] width 16 height 16
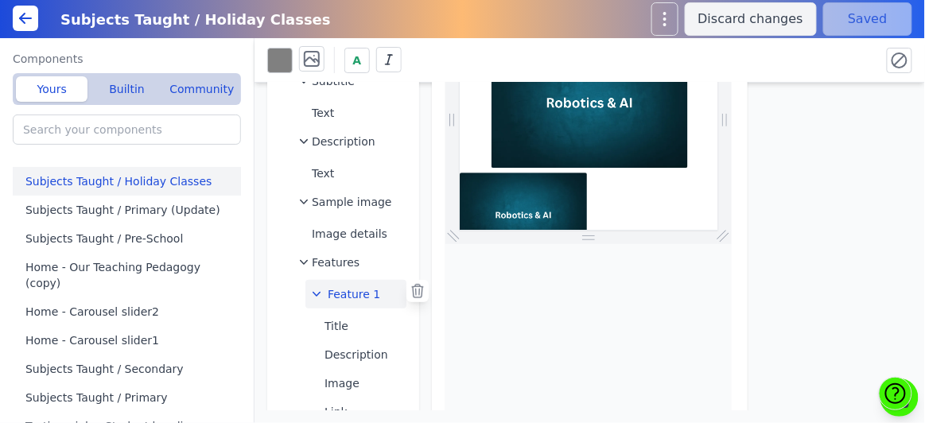
scroll to position [178, 0]
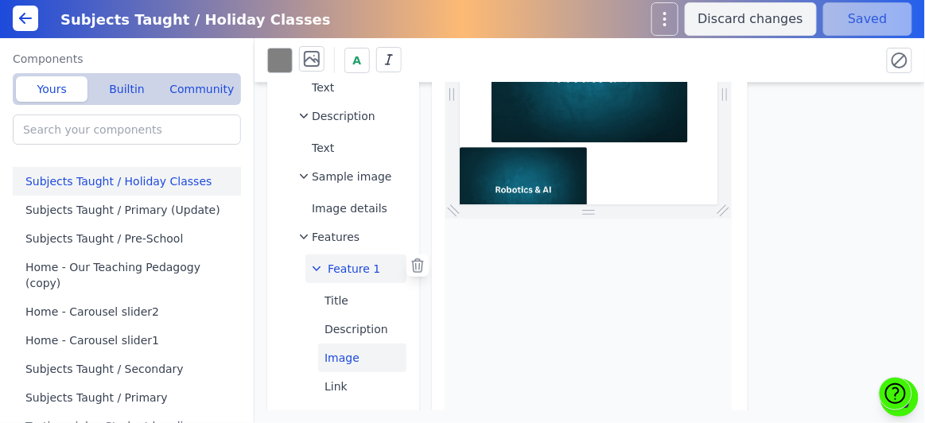
click at [388, 352] on button "Image" at bounding box center [362, 358] width 88 height 29
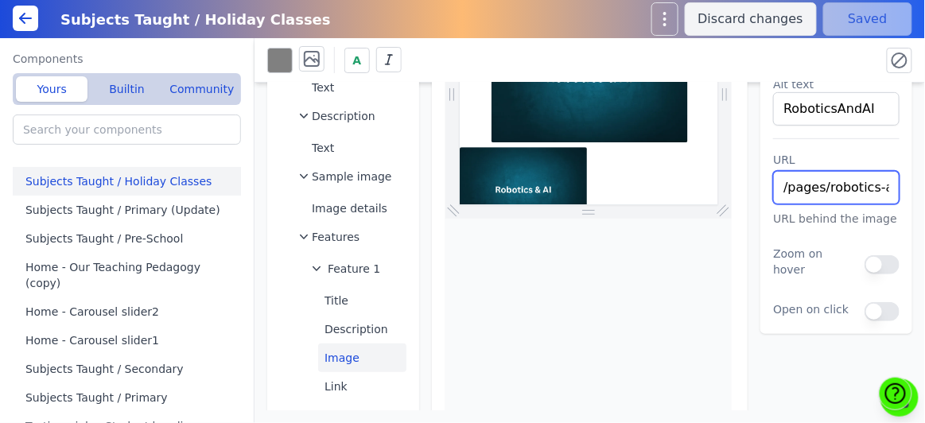
scroll to position [0, 167]
drag, startPoint x: 779, startPoint y: 186, endPoint x: 925, endPoint y: 185, distance: 146.4
click at [925, 185] on div "Subjects Taught / Holiday Classes Title Title text Subtitle Text Description Te…" at bounding box center [590, 247] width 671 height 328
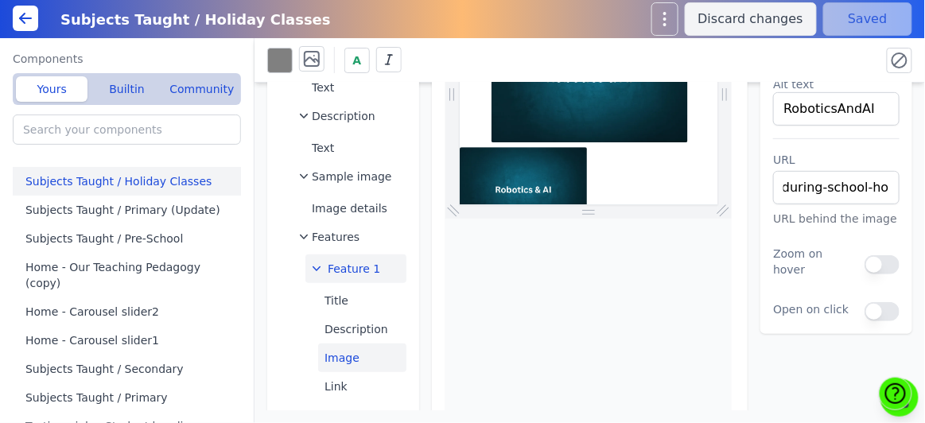
click at [310, 266] on icon "button" at bounding box center [317, 269] width 16 height 16
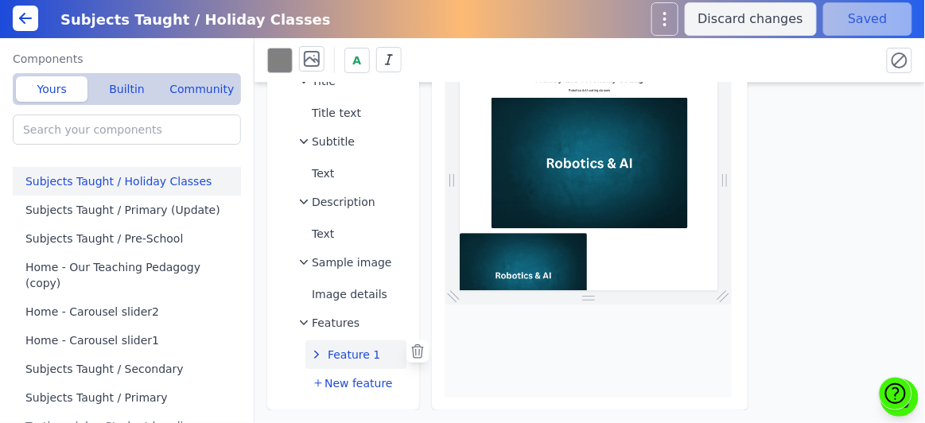
scroll to position [92, 0]
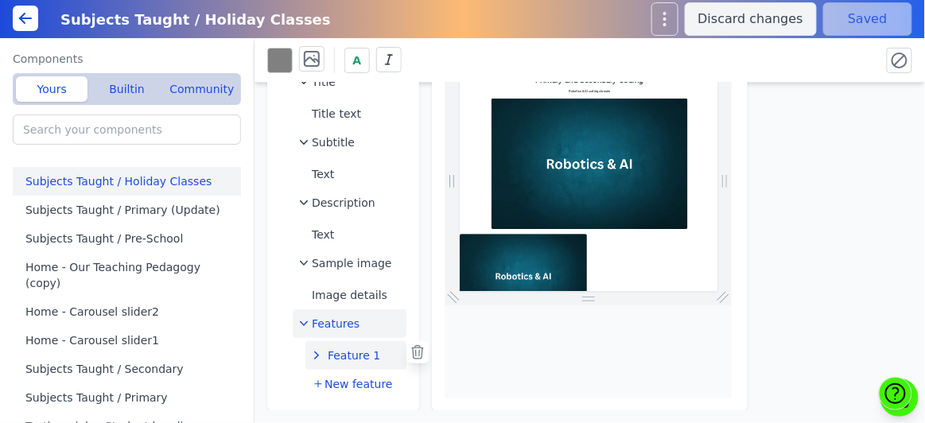
click at [307, 322] on icon "button" at bounding box center [304, 324] width 16 height 16
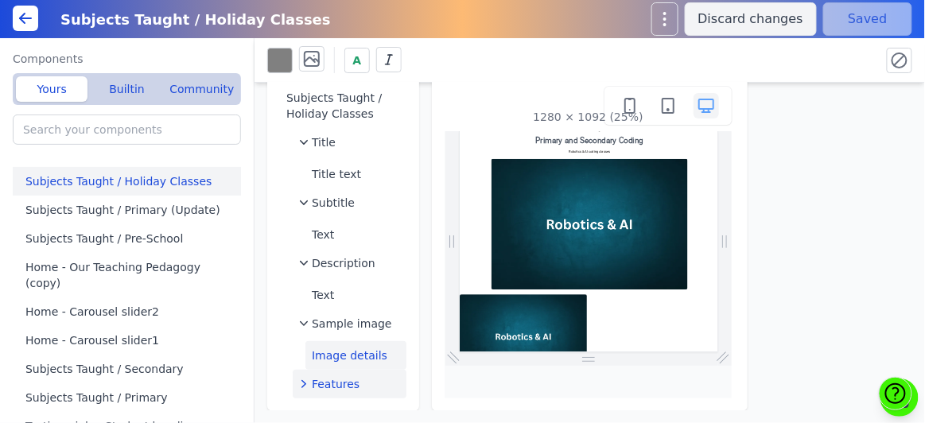
click at [371, 361] on button "Image details" at bounding box center [356, 355] width 101 height 29
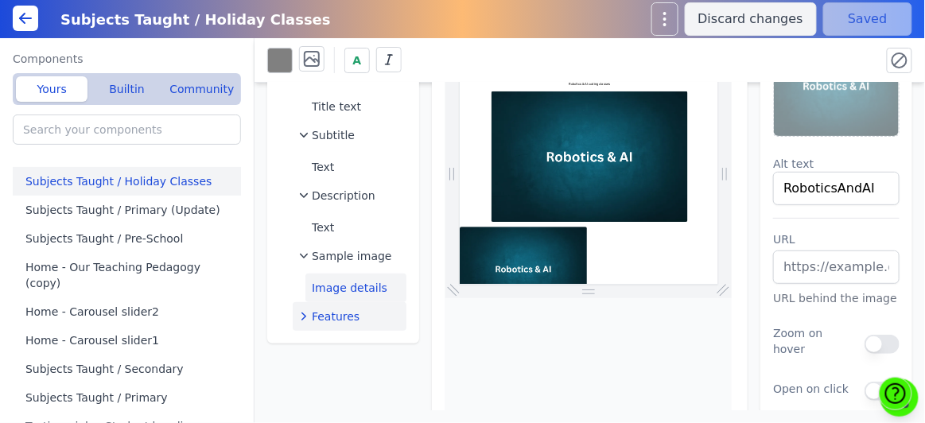
scroll to position [99, 0]
click at [361, 327] on button "Features" at bounding box center [350, 316] width 114 height 29
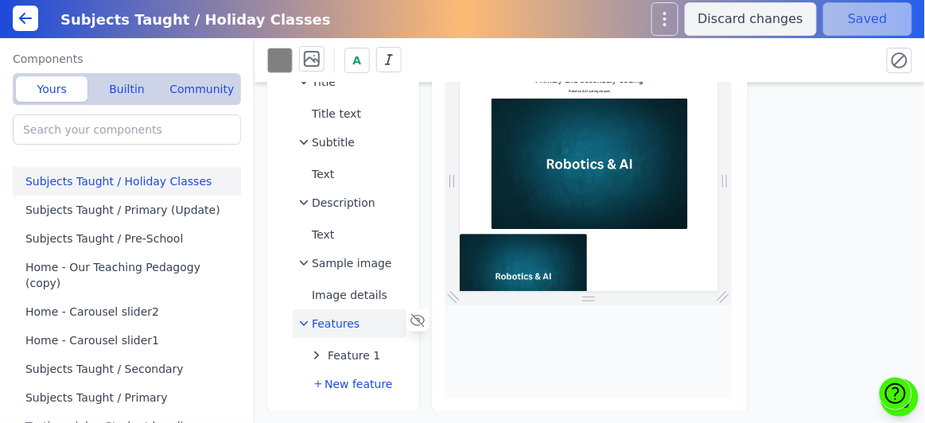
click at [408, 323] on div at bounding box center [418, 321] width 22 height 22
click at [415, 323] on icon at bounding box center [418, 321] width 16 height 16
click at [306, 326] on icon "button" at bounding box center [304, 324] width 16 height 16
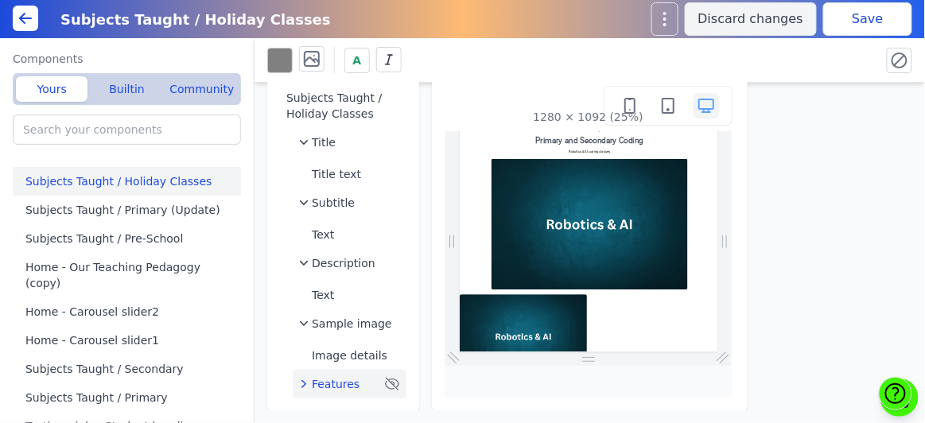
click at [874, 15] on button "Save" at bounding box center [868, 18] width 89 height 33
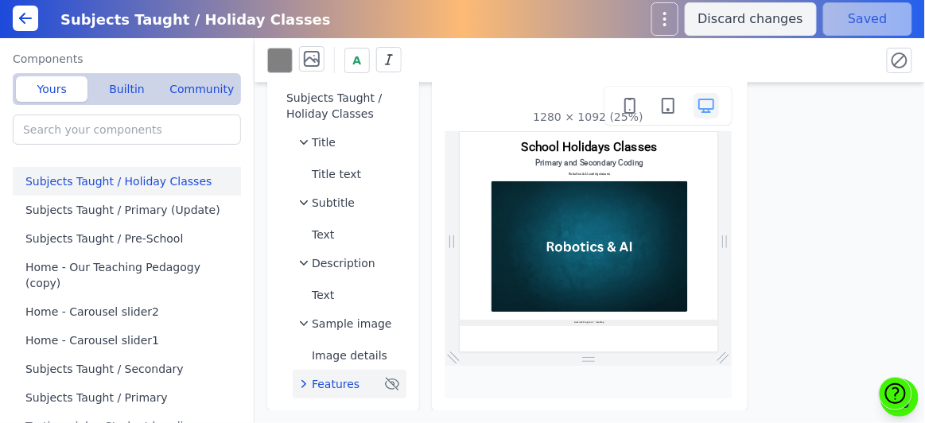
scroll to position [29, 0]
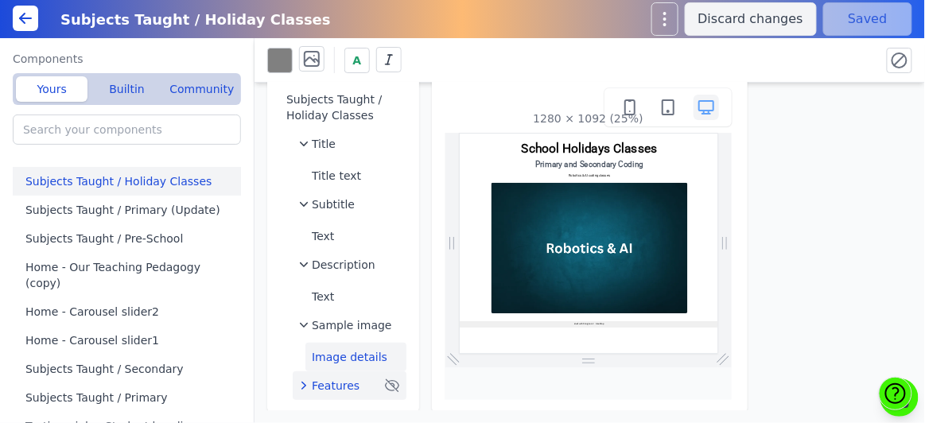
click at [337, 361] on button "Image details" at bounding box center [356, 357] width 101 height 29
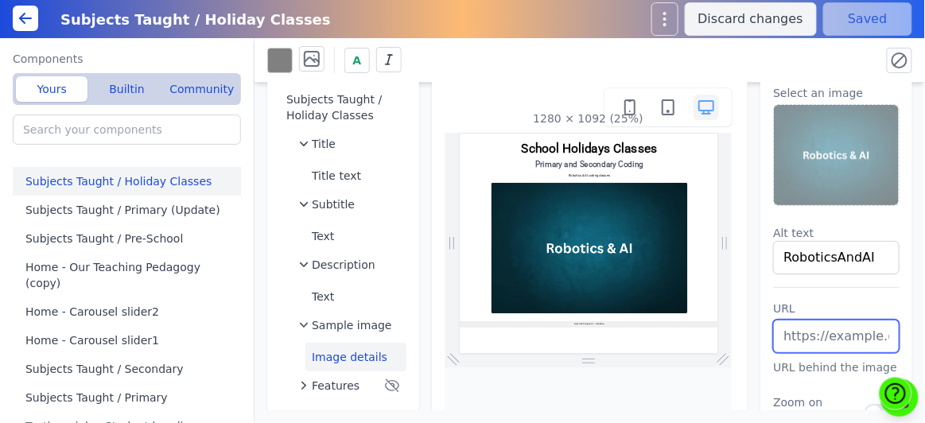
click at [862, 329] on input "text" at bounding box center [836, 336] width 127 height 33
paste input "/pages/robotics-ai-course-during-school-holidays"
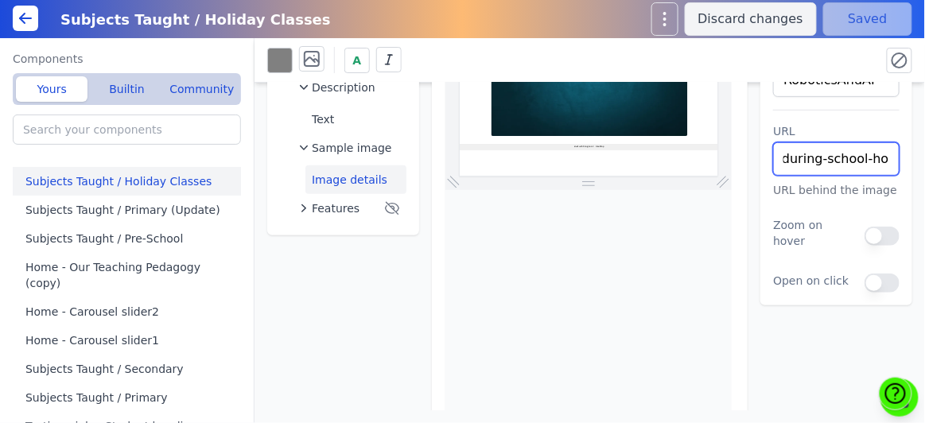
scroll to position [205, 0]
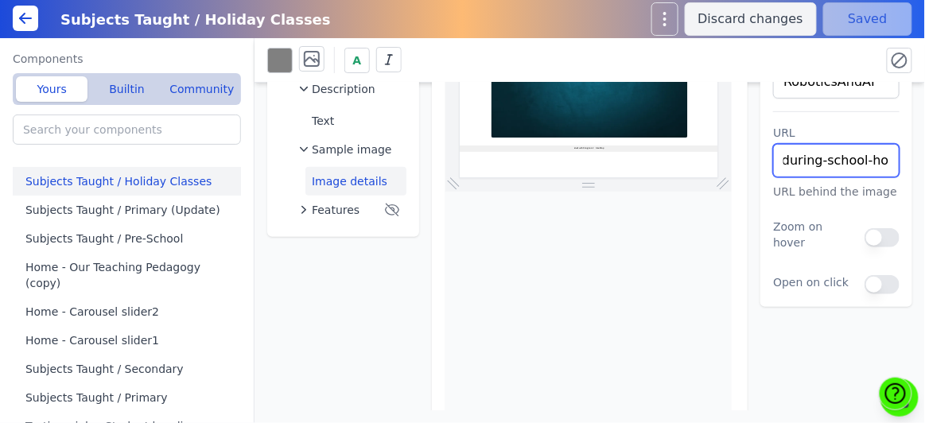
type input "/pages/robotics-ai-course-during-school-holidays"
click at [823, 354] on div "Subjects Taught / Holiday Classes Title Title text Subtitle Text Description Te…" at bounding box center [590, 247] width 671 height 328
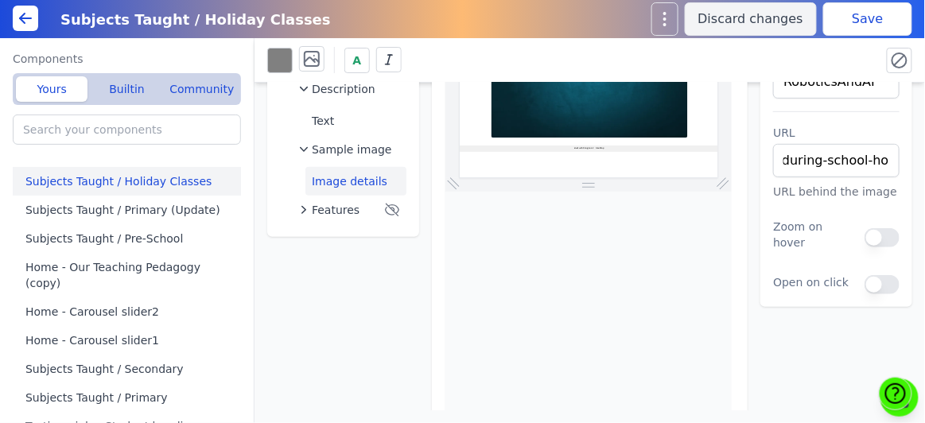
scroll to position [0, 0]
click at [883, 25] on button "Save" at bounding box center [868, 18] width 89 height 33
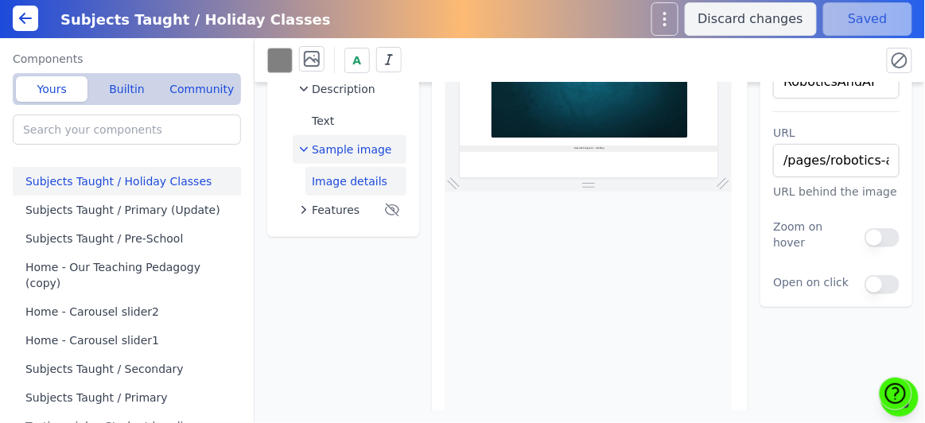
click at [304, 150] on icon "button" at bounding box center [304, 149] width 8 height 5
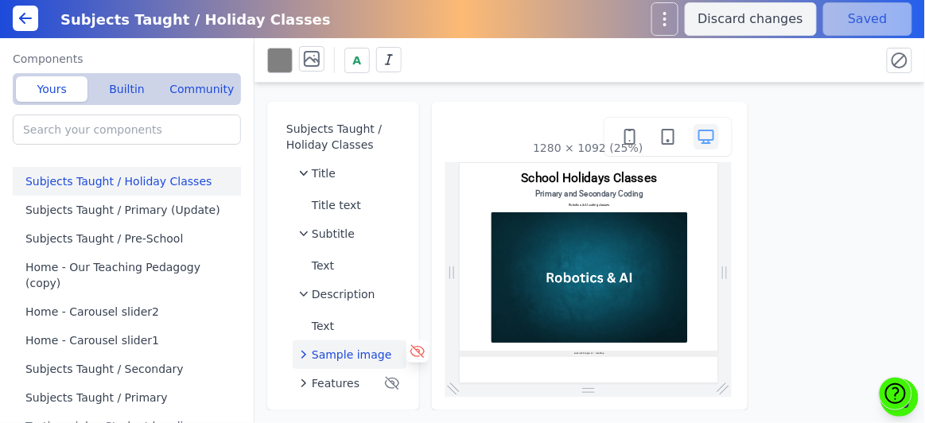
click at [416, 356] on icon at bounding box center [418, 352] width 14 height 12
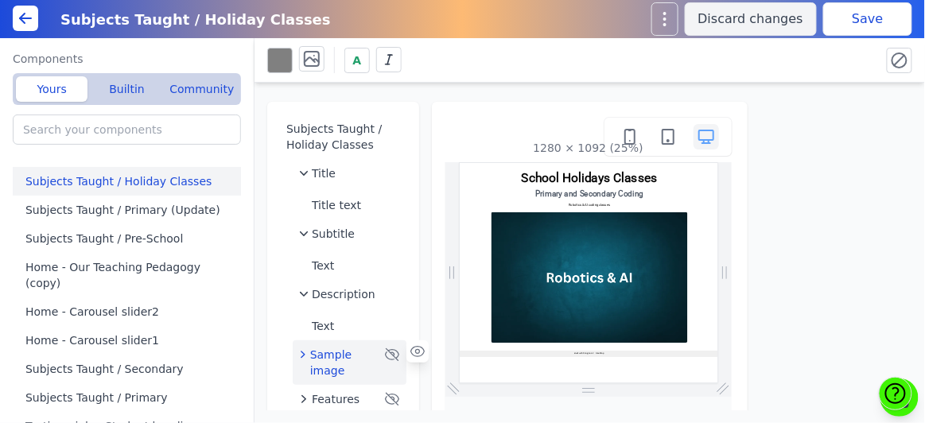
click at [837, 20] on button "Save" at bounding box center [868, 18] width 89 height 33
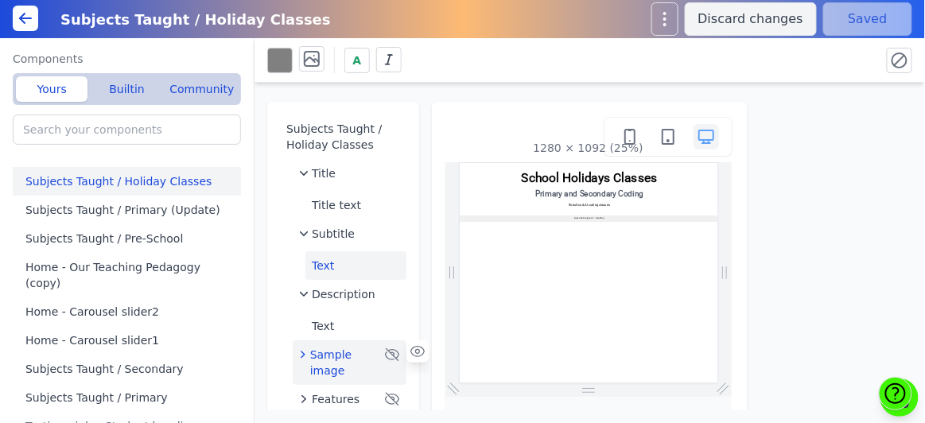
scroll to position [15, 0]
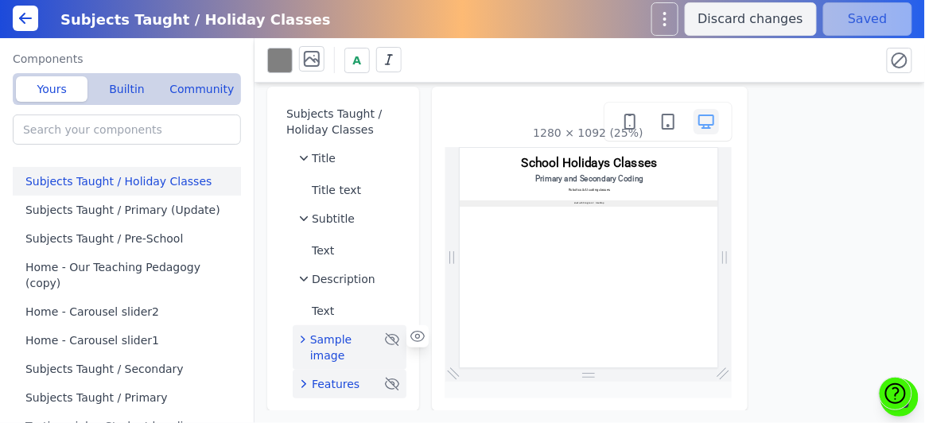
click at [391, 381] on icon "button" at bounding box center [392, 384] width 16 height 16
click at [0, 0] on icon at bounding box center [0, 0] width 0 height 0
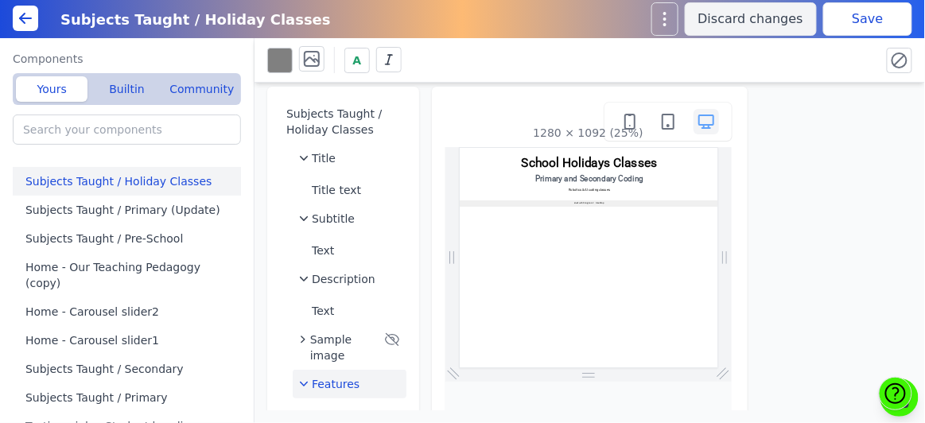
click at [888, 10] on button "Save" at bounding box center [868, 18] width 89 height 33
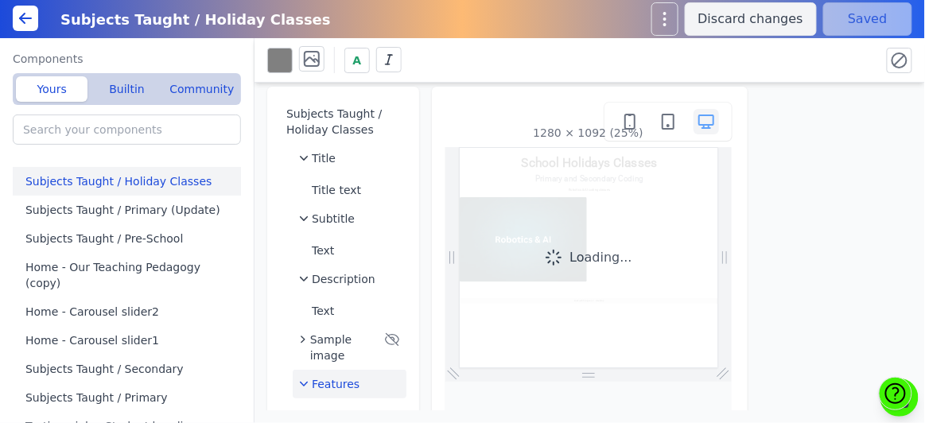
scroll to position [0, 0]
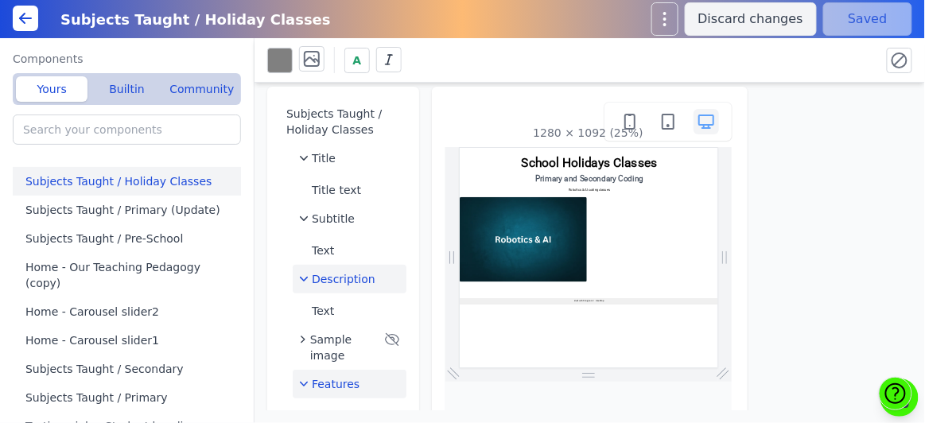
click at [376, 272] on div "Description" at bounding box center [349, 279] width 101 height 16
click at [305, 278] on icon "button" at bounding box center [304, 279] width 5 height 8
click at [342, 311] on button "Text" at bounding box center [356, 311] width 101 height 29
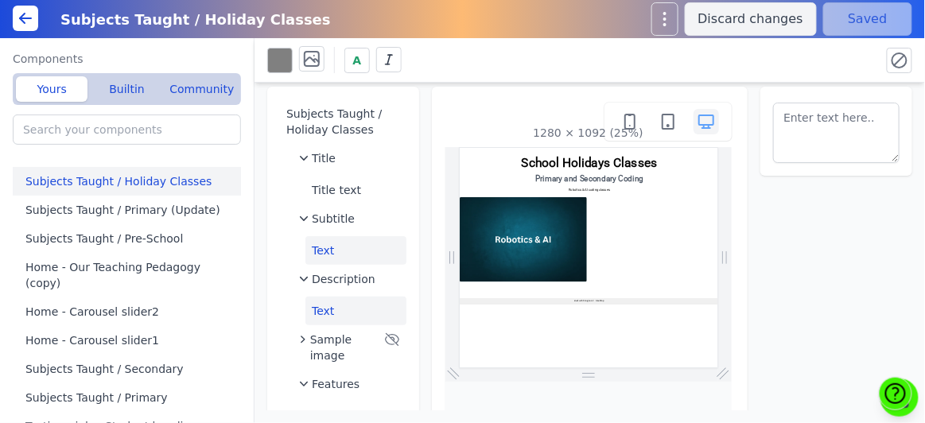
click at [334, 258] on button "Text" at bounding box center [356, 250] width 101 height 29
type textarea "Primary and Secondary Coding"
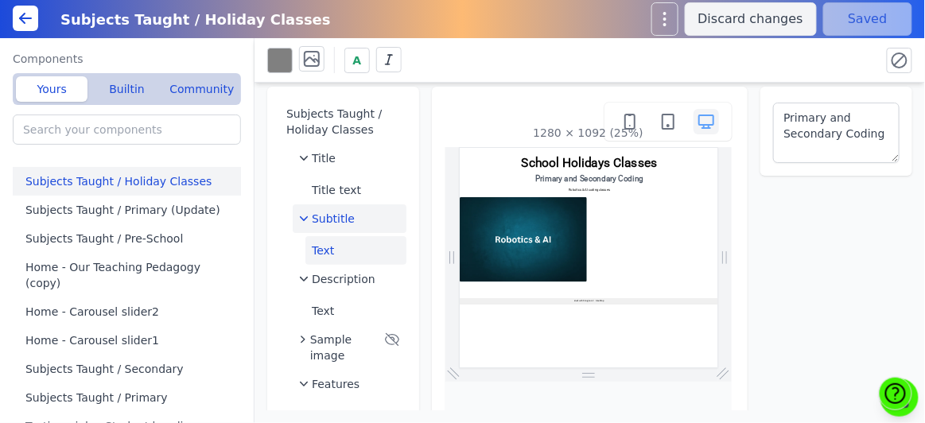
click at [361, 220] on div "Subtitle" at bounding box center [349, 219] width 101 height 16
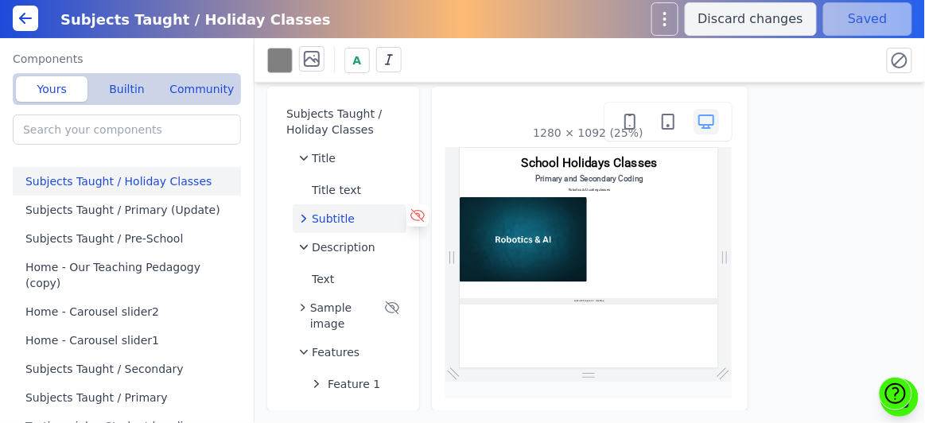
click at [417, 220] on icon at bounding box center [418, 216] width 16 height 16
click at [867, 24] on button "Save" at bounding box center [868, 18] width 89 height 33
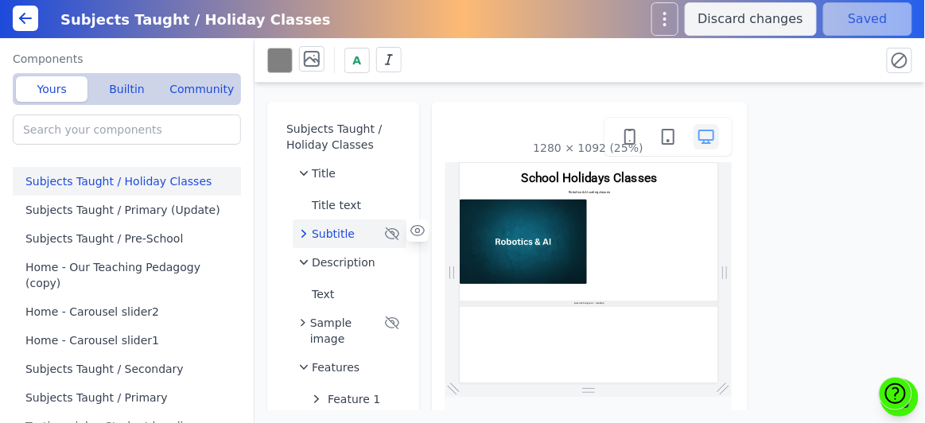
scroll to position [15, 0]
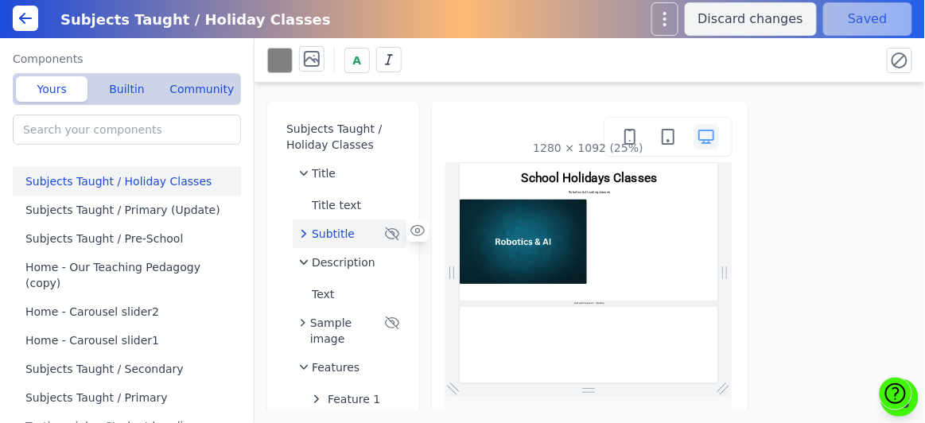
click at [32, 14] on icon at bounding box center [25, 18] width 19 height 19
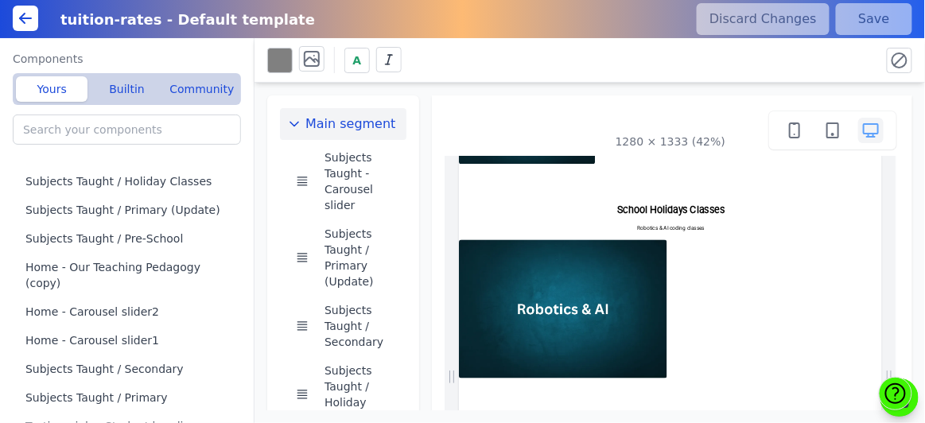
scroll to position [1442, 0]
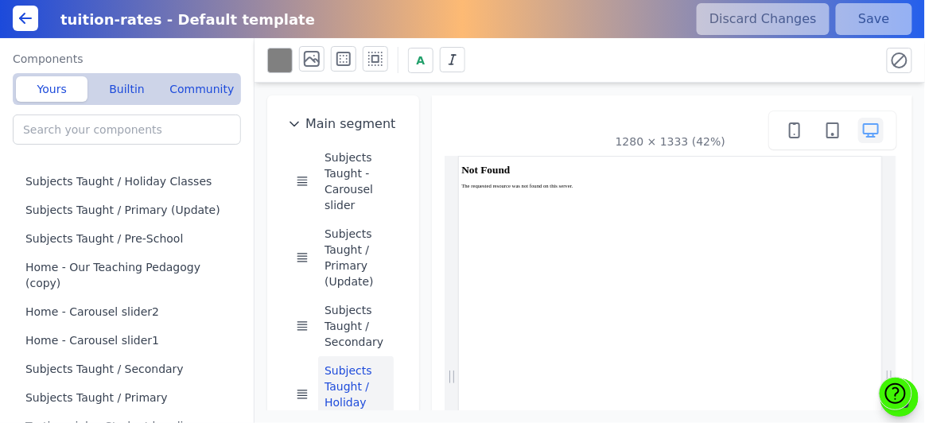
scroll to position [0, 0]
click at [346, 321] on button "Subjects Taught / Secondary" at bounding box center [356, 326] width 76 height 60
click at [335, 383] on button "Subjects Taught / Holiday Classes" at bounding box center [356, 394] width 76 height 76
click at [24, 20] on icon at bounding box center [25, 18] width 19 height 19
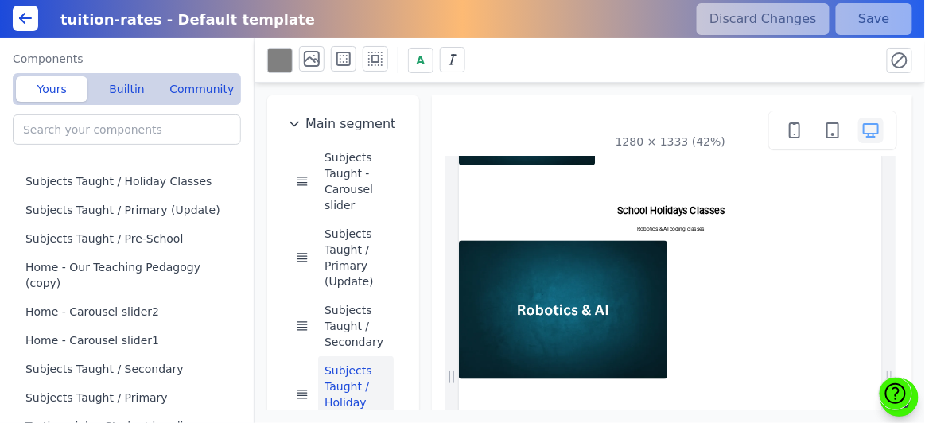
scroll to position [1442, 0]
click at [24, 20] on icon at bounding box center [25, 18] width 19 height 19
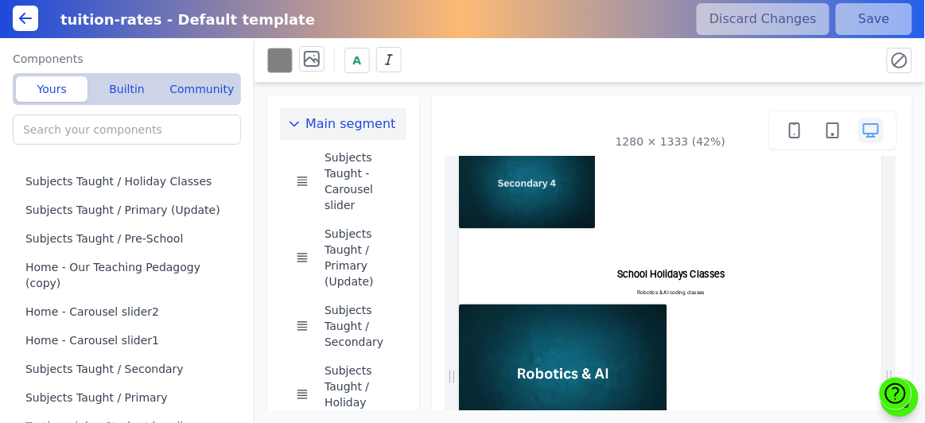
scroll to position [1287, 0]
click at [33, 17] on icon at bounding box center [25, 18] width 19 height 19
